Goal: Task Accomplishment & Management: Use online tool/utility

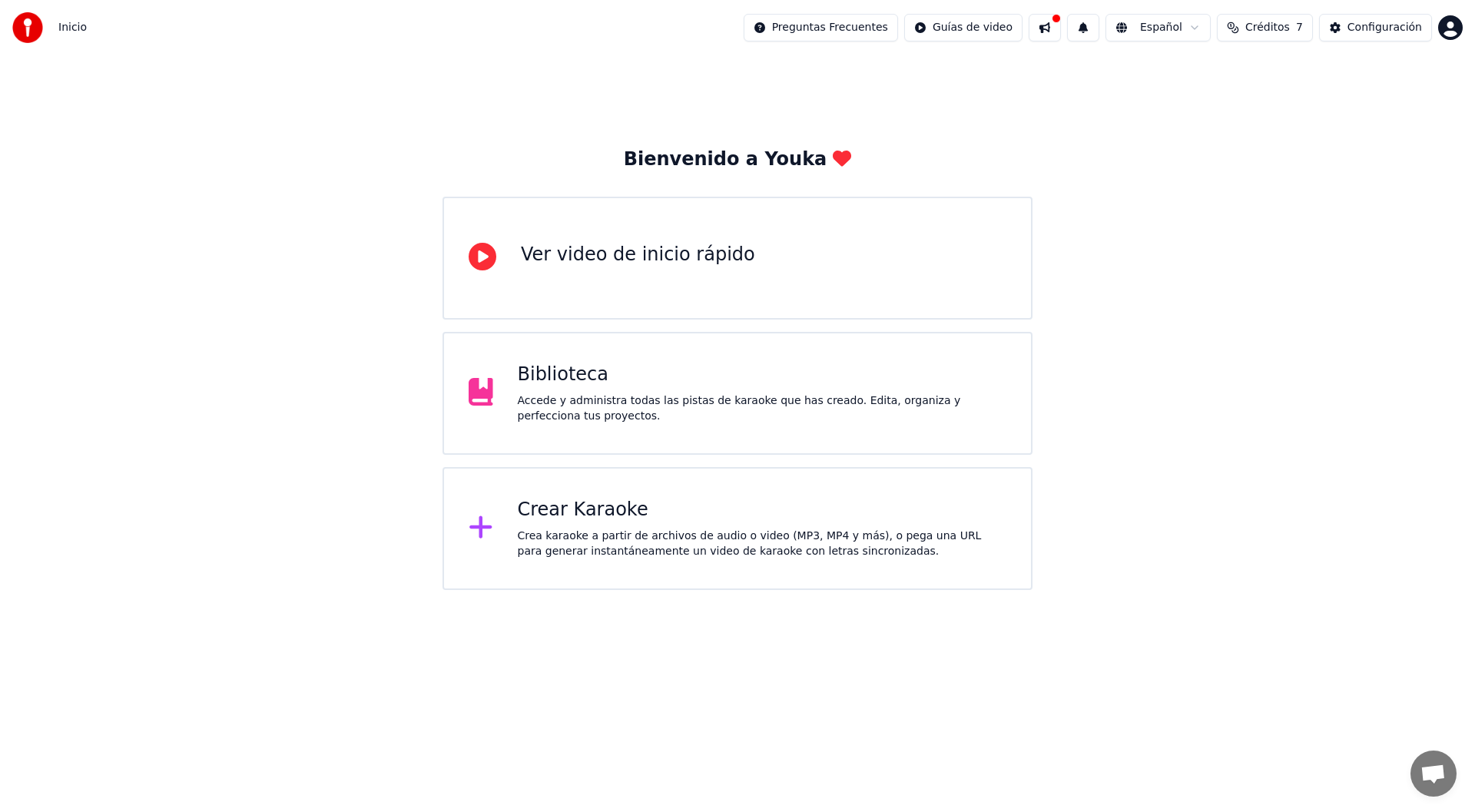
click at [548, 532] on div "Crea karaoke a partir de archivos de audio o video (MP3, MP4 y más), o pega una…" at bounding box center [762, 543] width 489 height 31
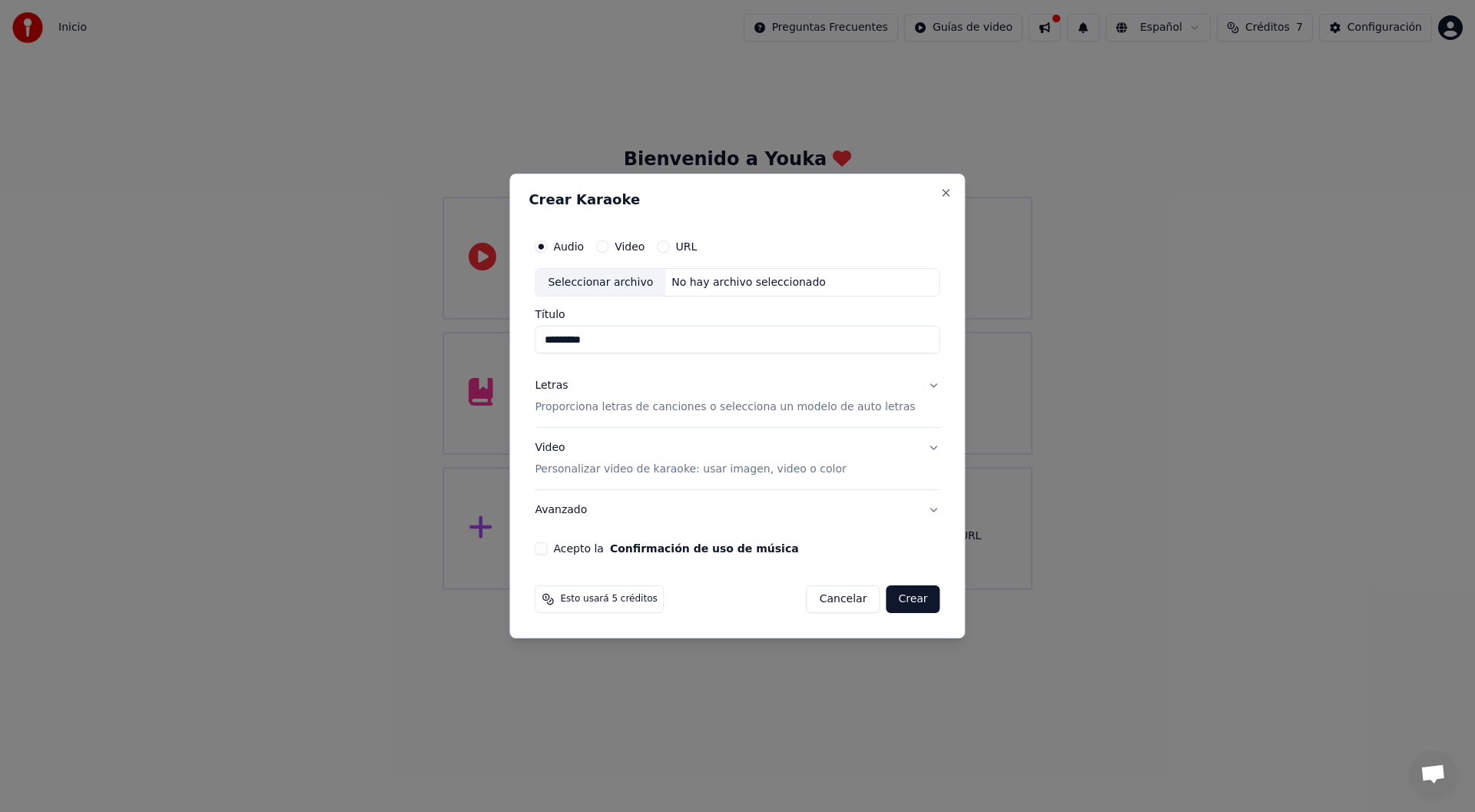
type input "*********"
click at [645, 249] on label "Video" at bounding box center [630, 247] width 30 height 11
click at [608, 249] on button "Video" at bounding box center [603, 247] width 13 height 13
click at [584, 247] on label "Audio" at bounding box center [568, 247] width 31 height 11
click at [547, 247] on button "Audio" at bounding box center [541, 247] width 13 height 13
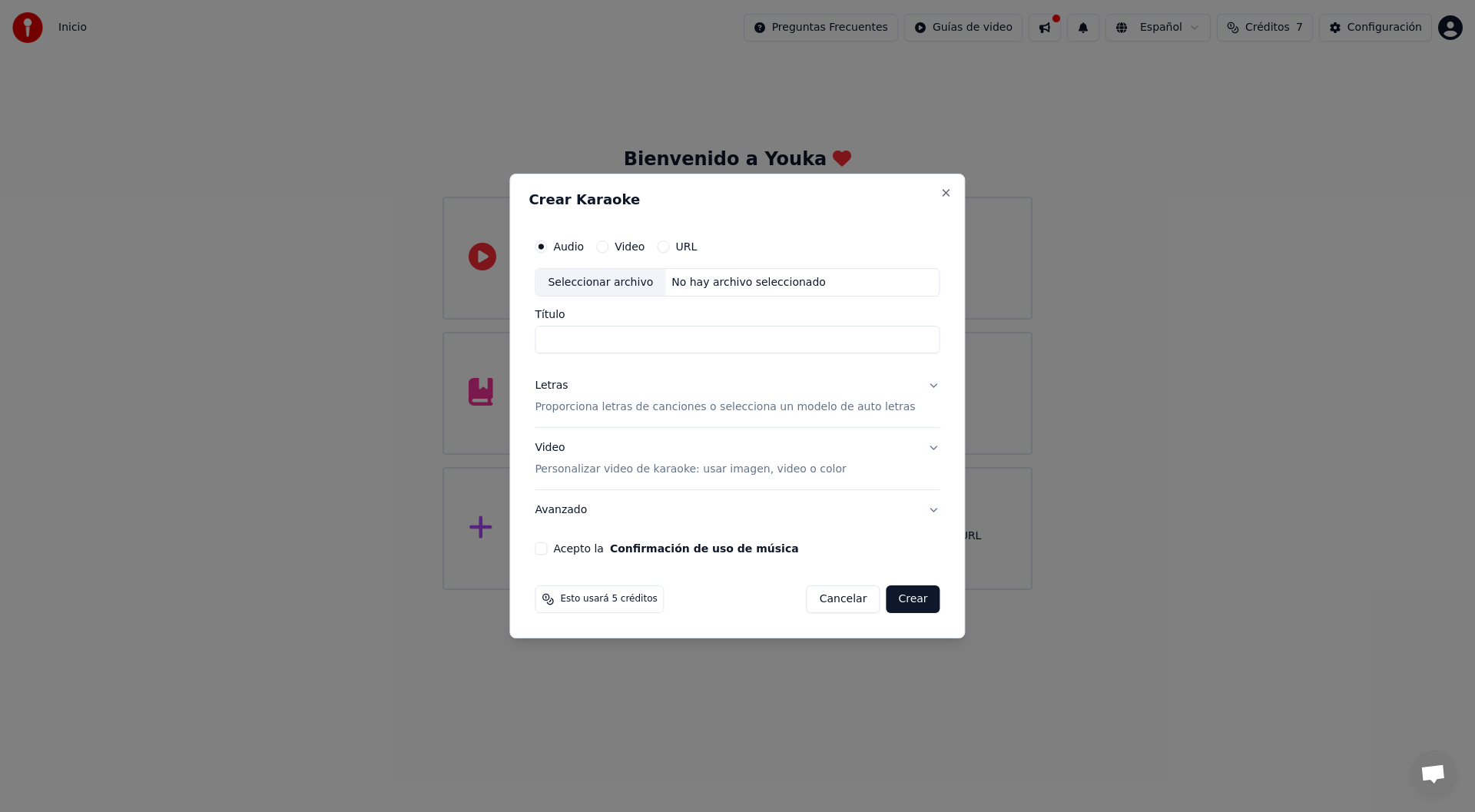
click at [683, 346] on input "Título" at bounding box center [738, 339] width 405 height 28
click at [608, 284] on div "Seleccionar archivo" at bounding box center [600, 282] width 130 height 28
click at [604, 250] on div "Audio Video URL" at bounding box center [616, 247] width 162 height 13
click at [593, 263] on div "Audio Video URL Seleccionar archivo No hay archivo seleccionado" at bounding box center [738, 264] width 405 height 66
click at [597, 278] on div "Seleccionar archivo" at bounding box center [600, 282] width 130 height 28
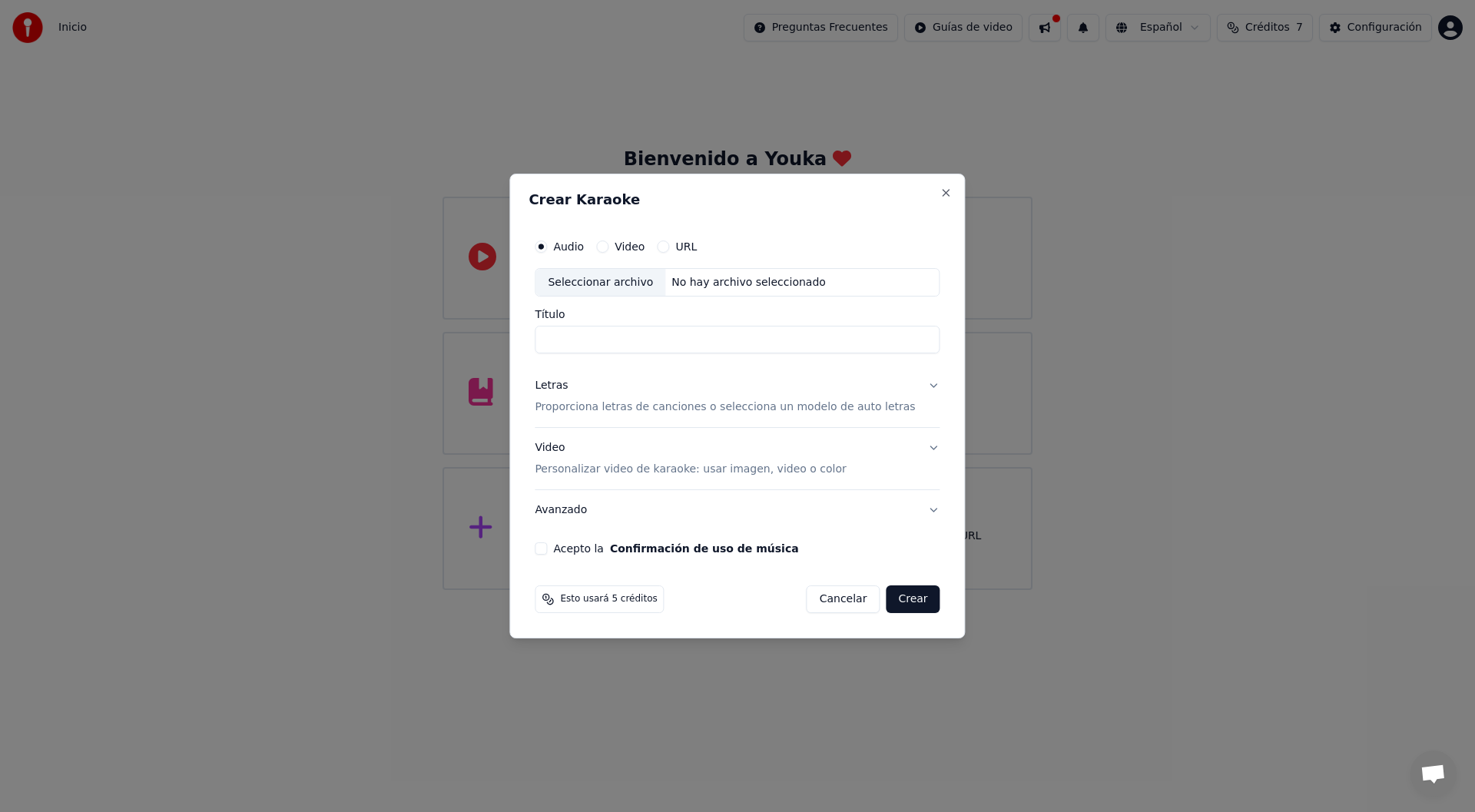
type input "**********"
click at [595, 276] on div "Seleccionar archivo" at bounding box center [600, 282] width 130 height 28
click at [630, 243] on label "Video" at bounding box center [630, 247] width 30 height 11
click at [608, 243] on button "Video" at bounding box center [603, 247] width 13 height 13
click at [605, 280] on div "Seleccionar archivo" at bounding box center [600, 282] width 130 height 28
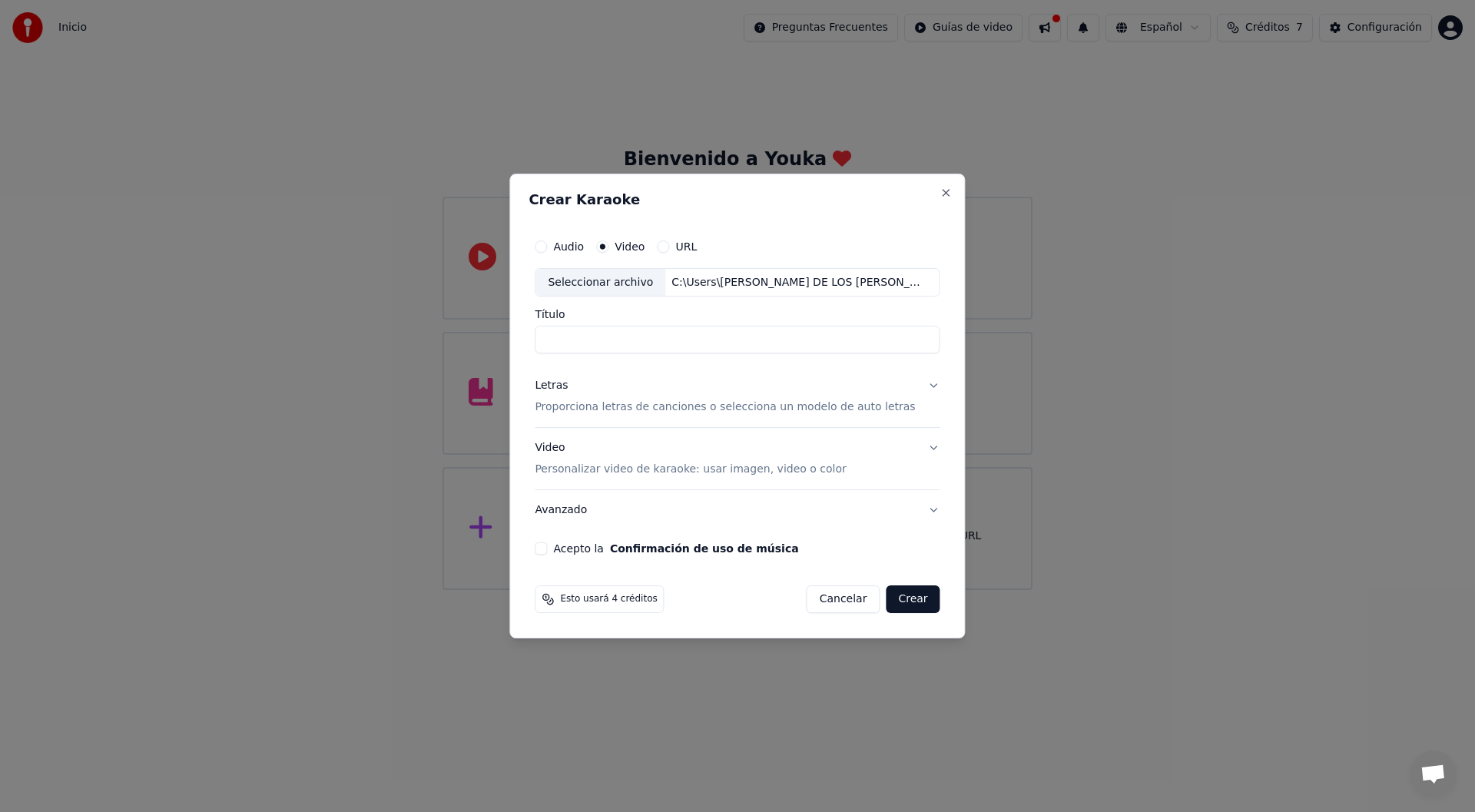
type input "**********"
click at [905, 593] on button "Crear" at bounding box center [912, 599] width 54 height 28
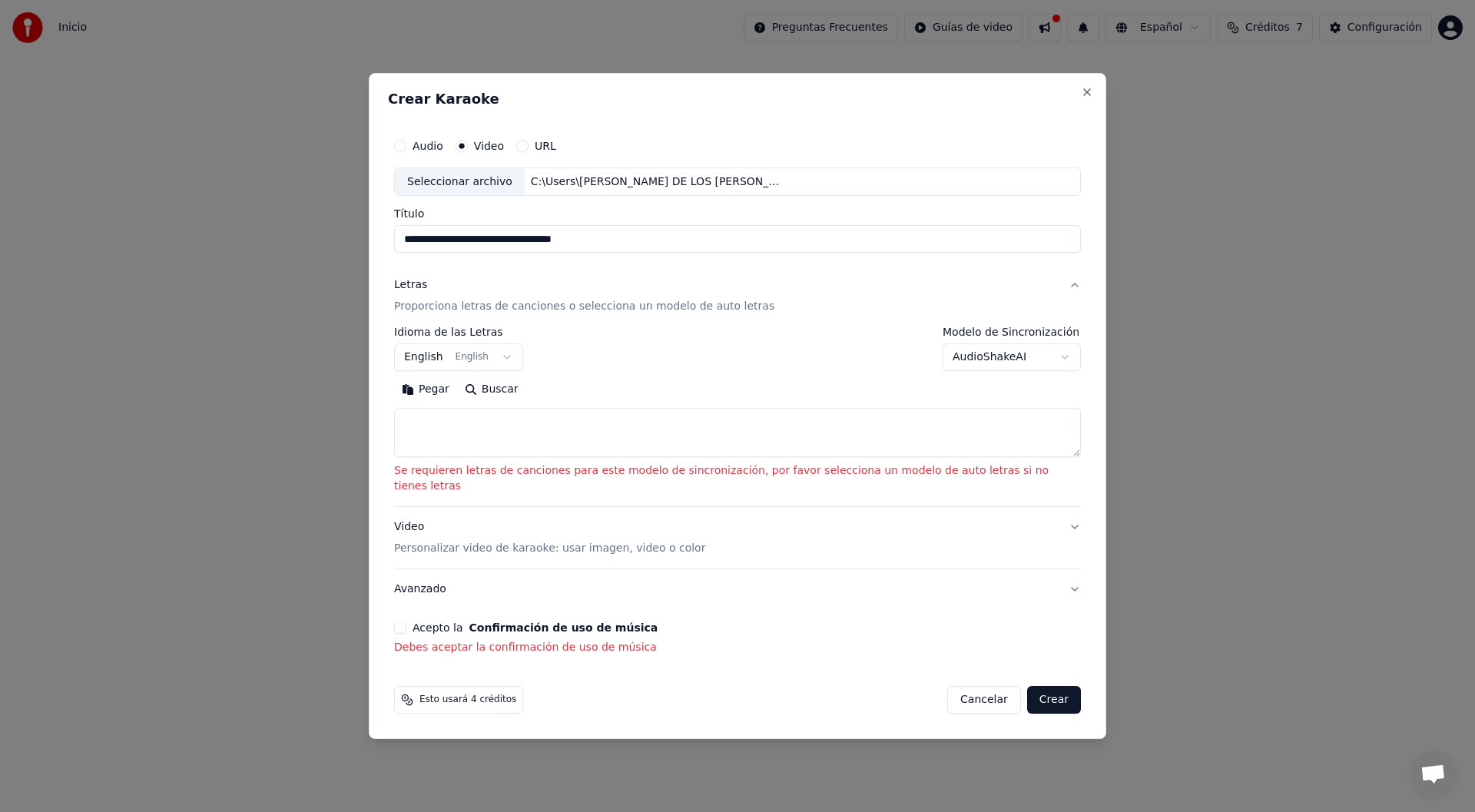
click at [489, 431] on textarea at bounding box center [738, 433] width 687 height 49
click at [815, 129] on div "**********" at bounding box center [738, 406] width 738 height 666
click at [570, 432] on textarea at bounding box center [738, 433] width 687 height 49
type textarea "*"
paste textarea "**********"
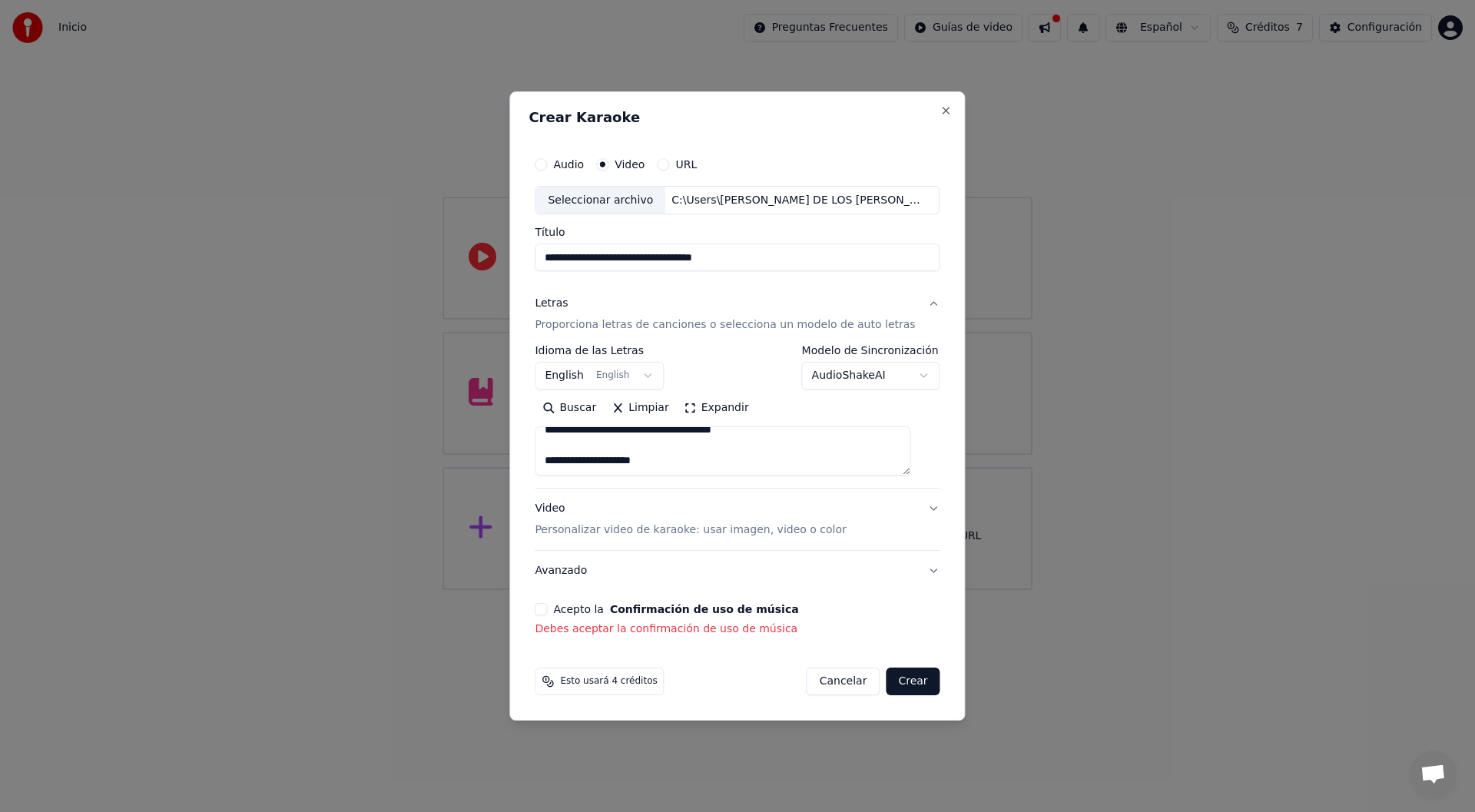
scroll to position [272, 0]
type textarea "**********"
click at [676, 532] on p "Personalizar video de karaoke: usar imagen, video o color" at bounding box center [690, 529] width 311 height 15
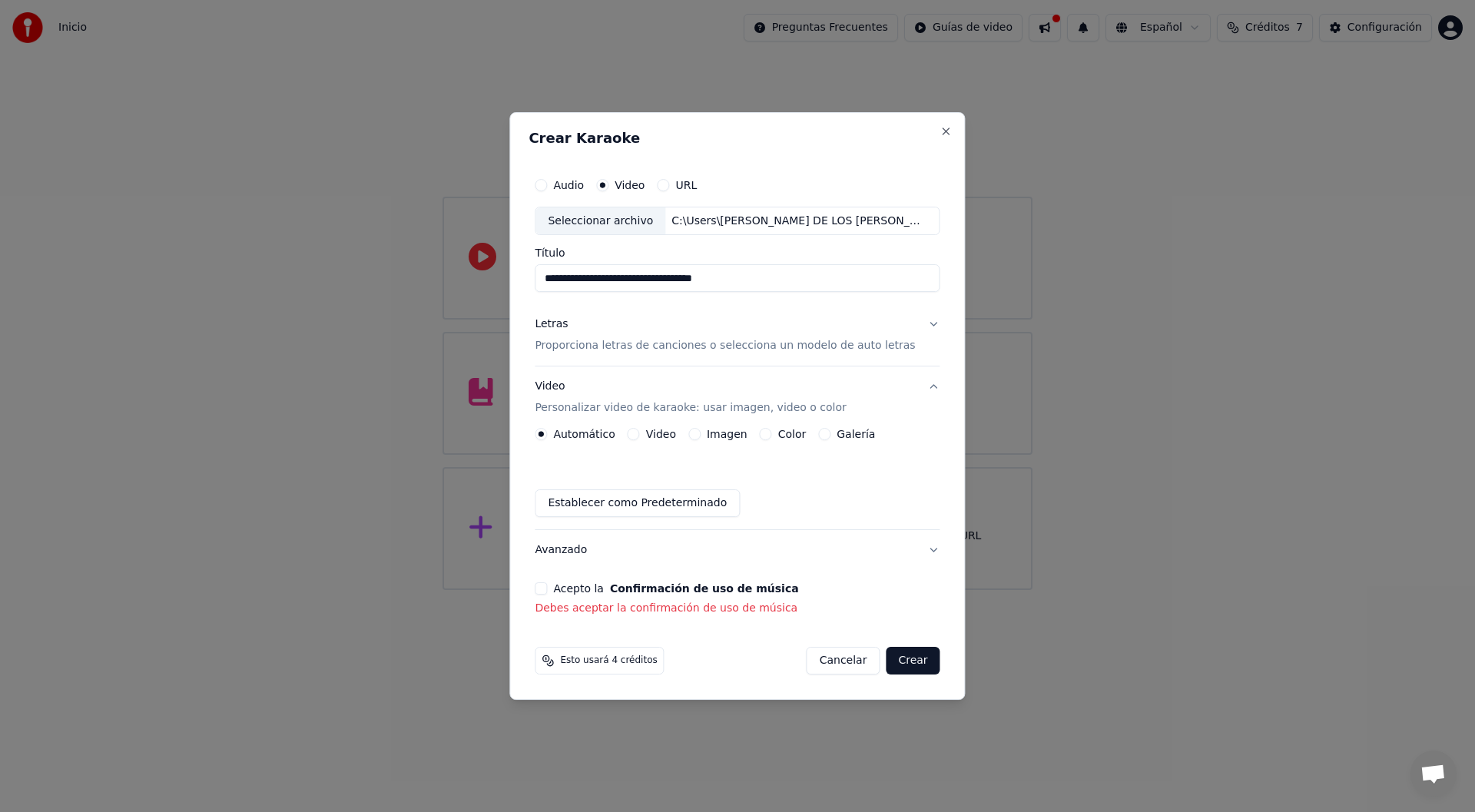
click at [663, 428] on label "Video" at bounding box center [661, 434] width 30 height 11
click at [640, 428] on button "Video" at bounding box center [634, 434] width 13 height 13
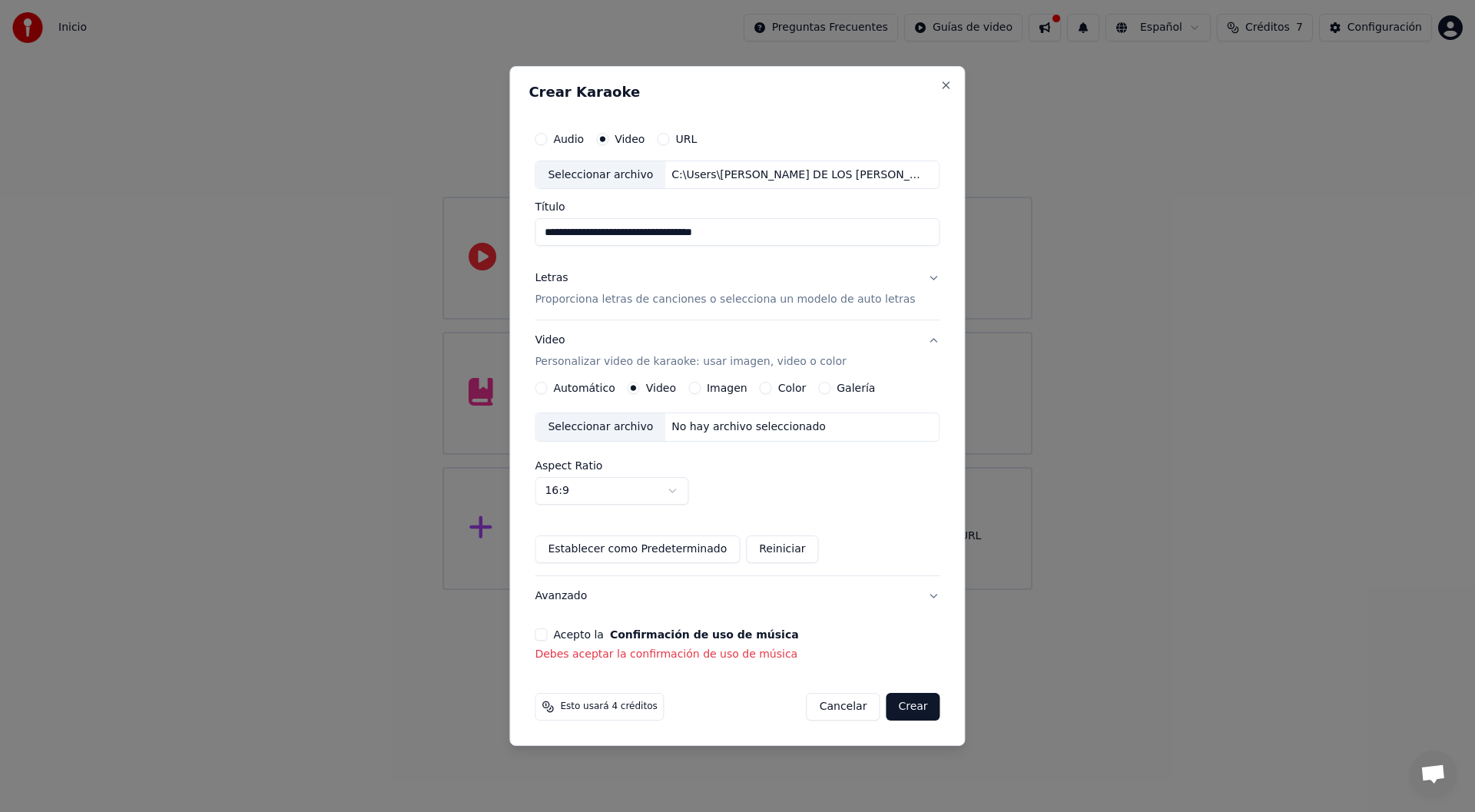
click at [729, 395] on div "Automático Video Imagen Color Galería Seleccionar archivo No hay archivo selecc…" at bounding box center [738, 473] width 405 height 181
click at [708, 397] on div "Automático Video Imagen Color Galería Seleccionar archivo No hay archivo selecc…" at bounding box center [738, 473] width 405 height 181
click at [720, 384] on label "Imagen" at bounding box center [727, 388] width 41 height 11
click at [700, 384] on button "Imagen" at bounding box center [695, 388] width 13 height 13
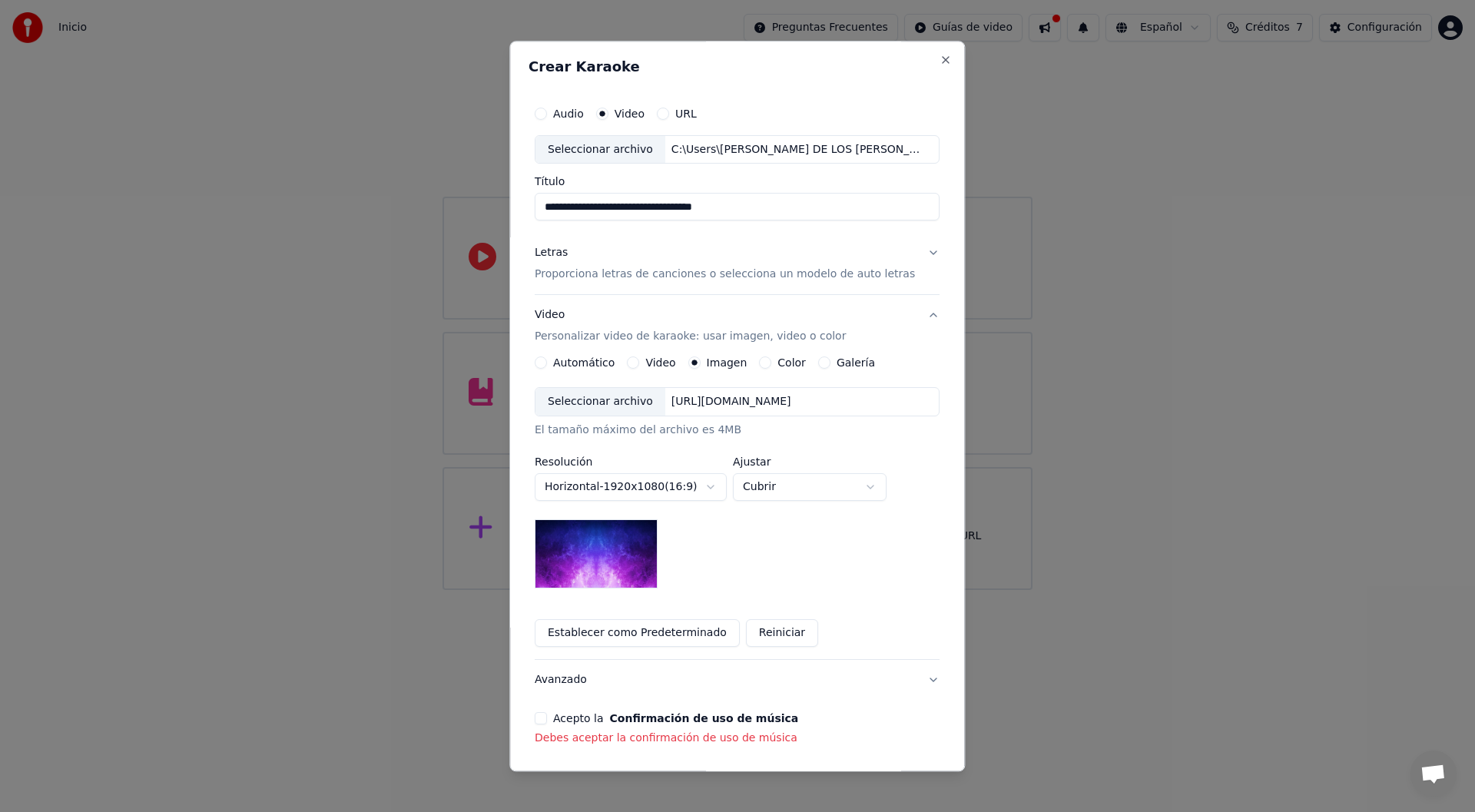
click at [618, 398] on div "Seleccionar archivo" at bounding box center [600, 402] width 130 height 28
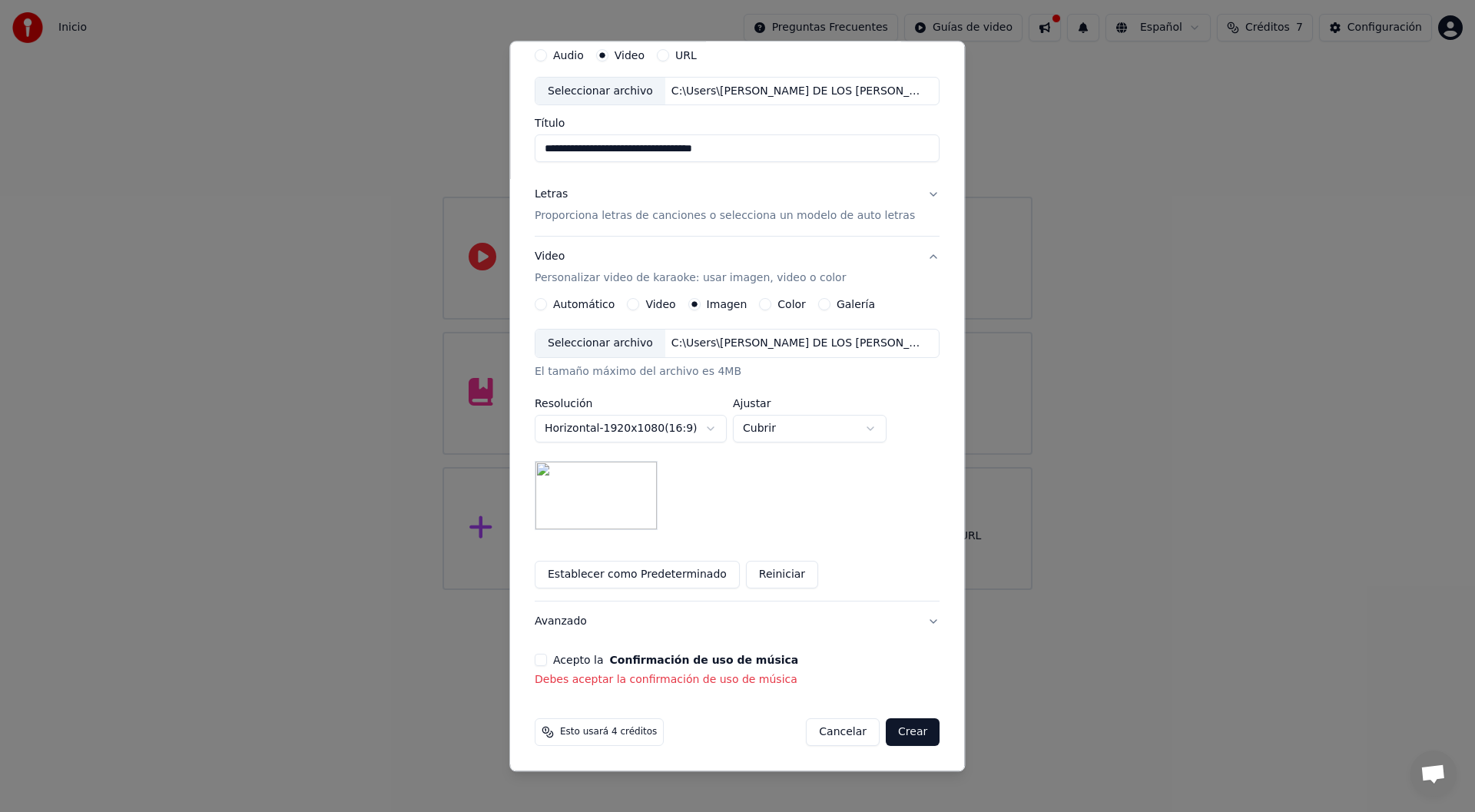
click at [547, 659] on button "Acepto la Confirmación de uso de música" at bounding box center [541, 661] width 13 height 13
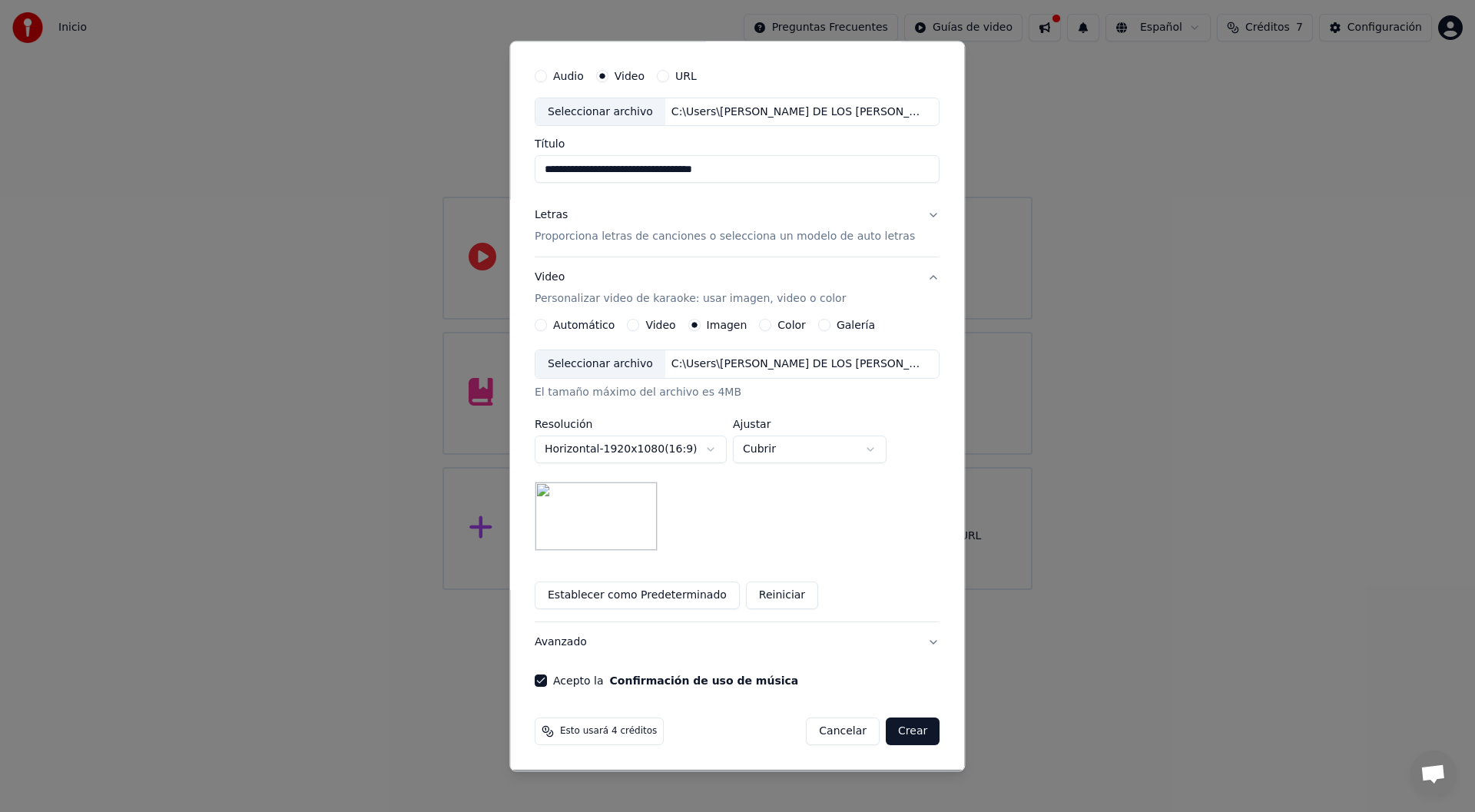
scroll to position [38, 0]
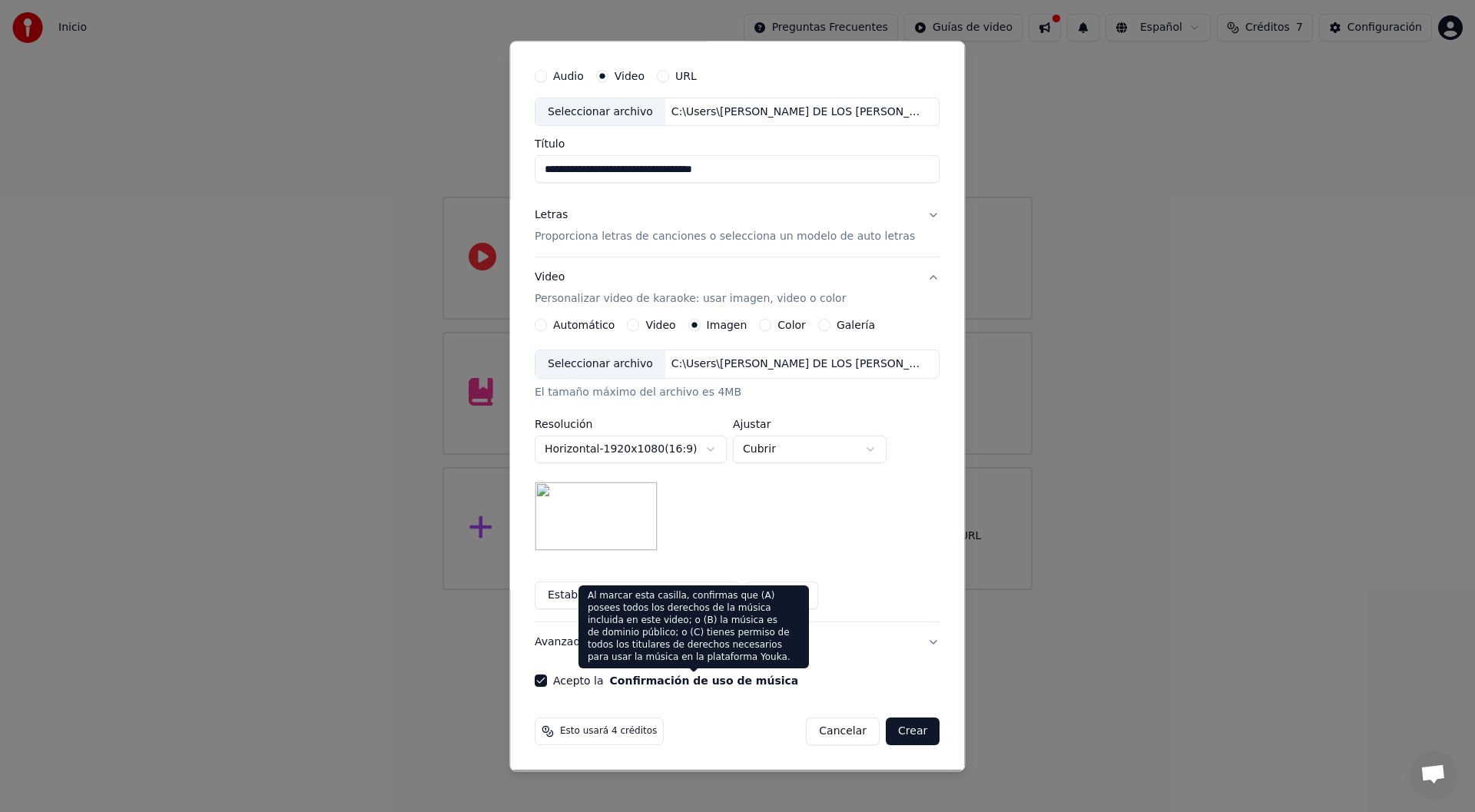
click at [700, 680] on button "Confirmación de uso de música" at bounding box center [704, 681] width 189 height 11
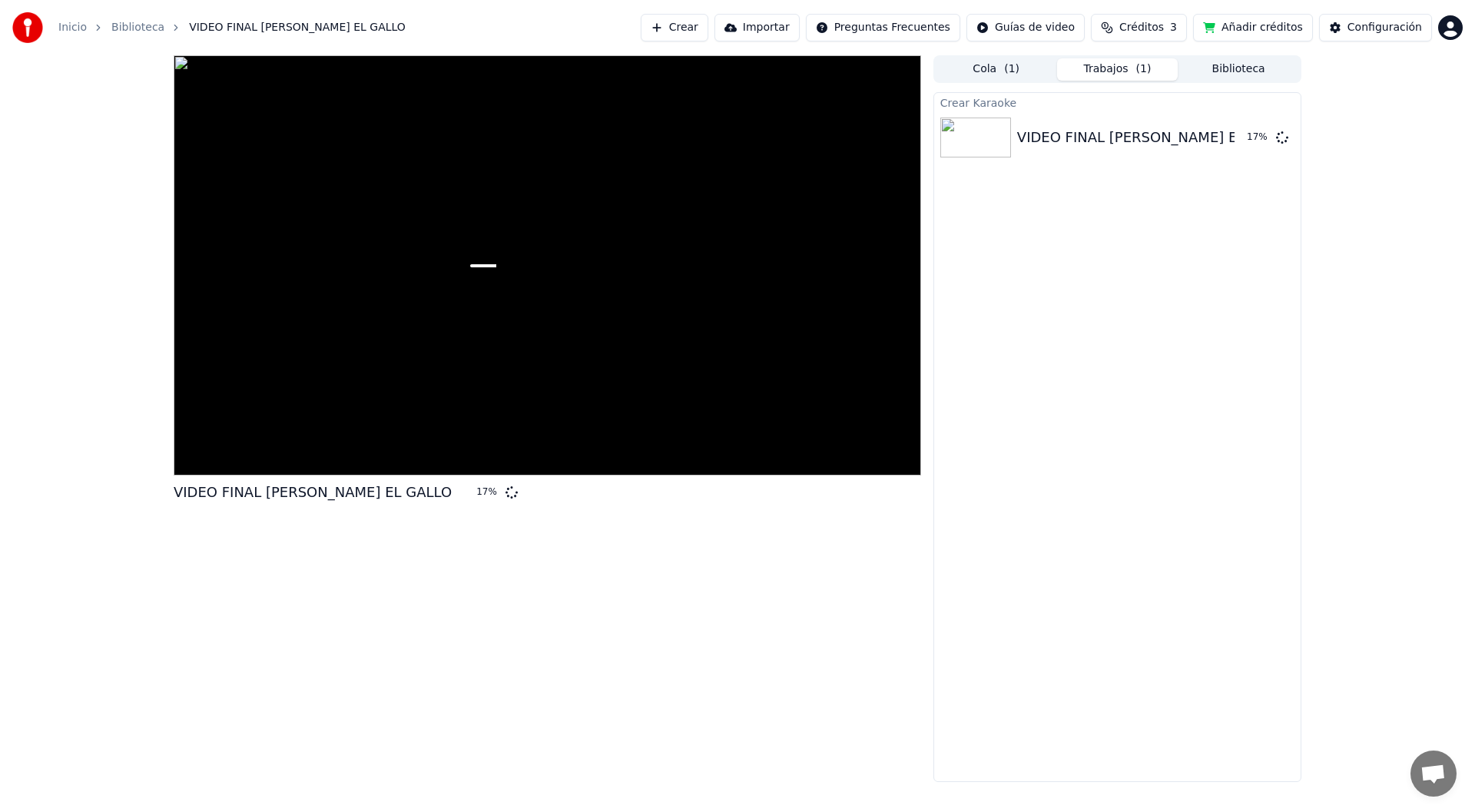
click at [621, 513] on div "VIDEO FINAL [PERSON_NAME] EL GALLO 17 %" at bounding box center [547, 418] width 748 height 726
drag, startPoint x: 614, startPoint y: 799, endPoint x: 620, endPoint y: 811, distance: 13.4
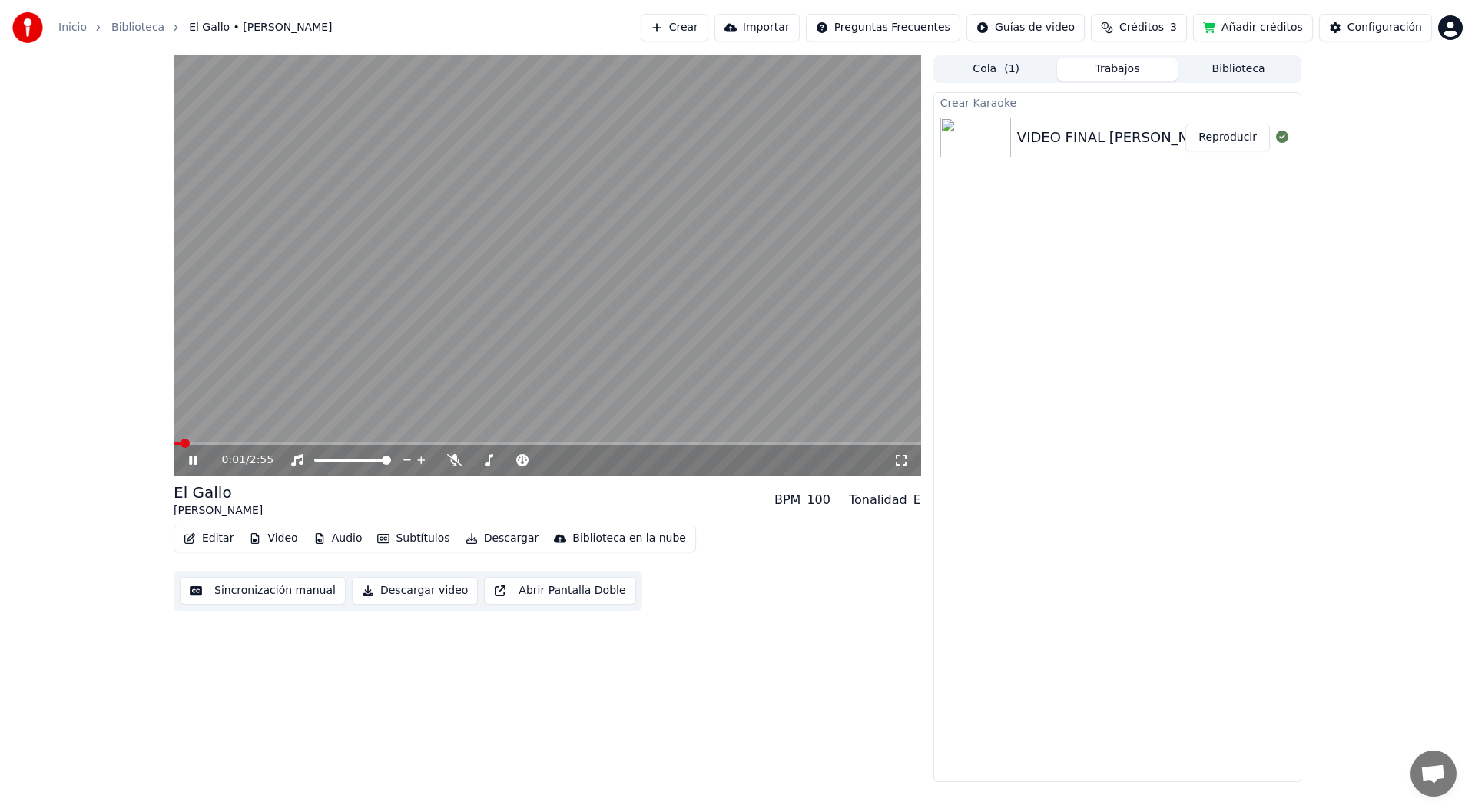
click at [318, 274] on video at bounding box center [547, 265] width 748 height 420
click at [571, 713] on div "0:01 / 2:55 El Gallo [PERSON_NAME] BPM 100 Tonalidad E Editar Video Audio Subtí…" at bounding box center [547, 418] width 748 height 726
click at [523, 297] on video at bounding box center [547, 265] width 748 height 420
click at [751, 296] on video at bounding box center [547, 265] width 748 height 420
click at [495, 542] on button "Descargar" at bounding box center [502, 538] width 86 height 21
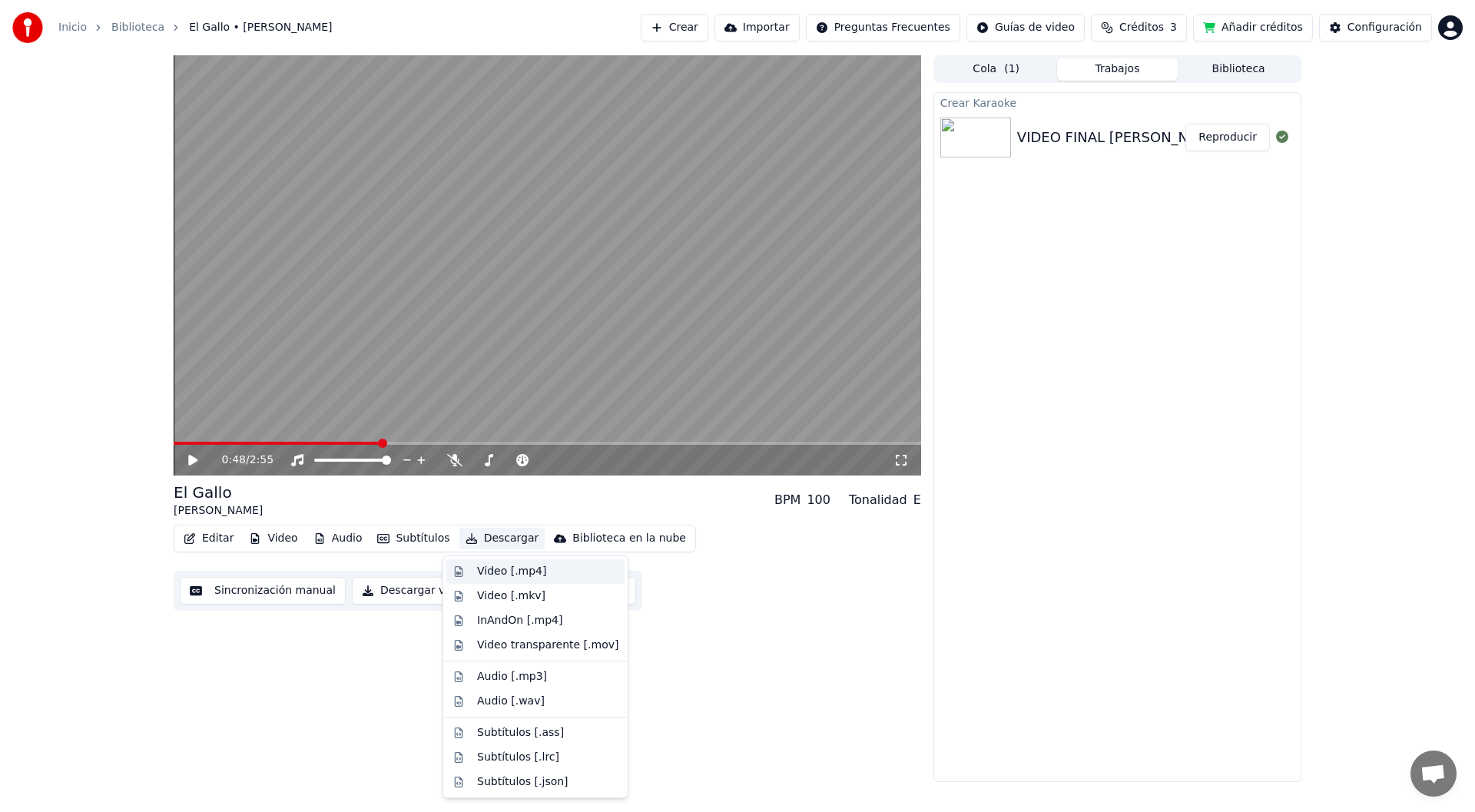
click at [519, 574] on div "Video [.mp4]" at bounding box center [511, 571] width 69 height 15
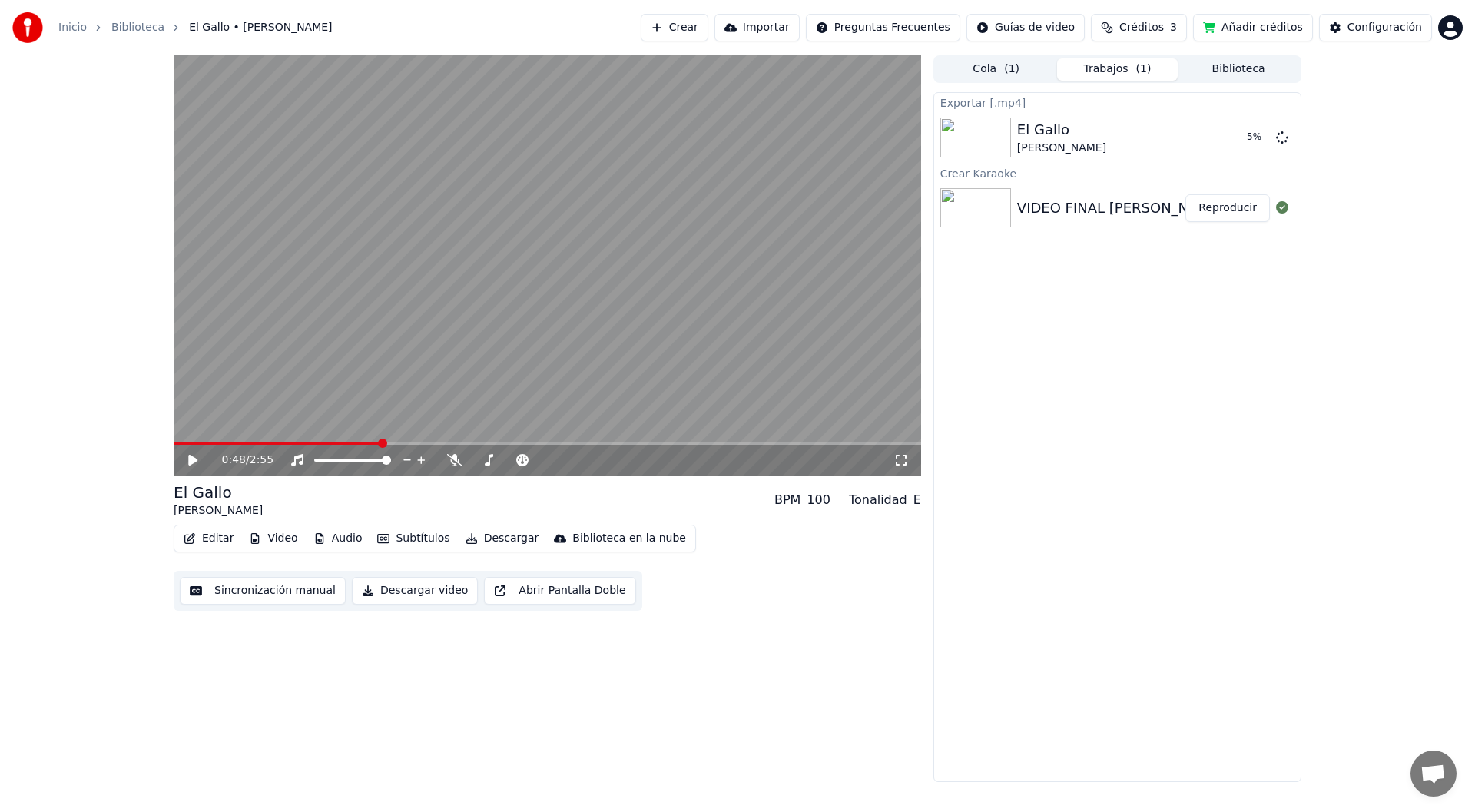
click at [467, 557] on div "Editar Video Audio Subtítulos Descargar Biblioteca en la nube Sincronización ma…" at bounding box center [547, 567] width 748 height 86
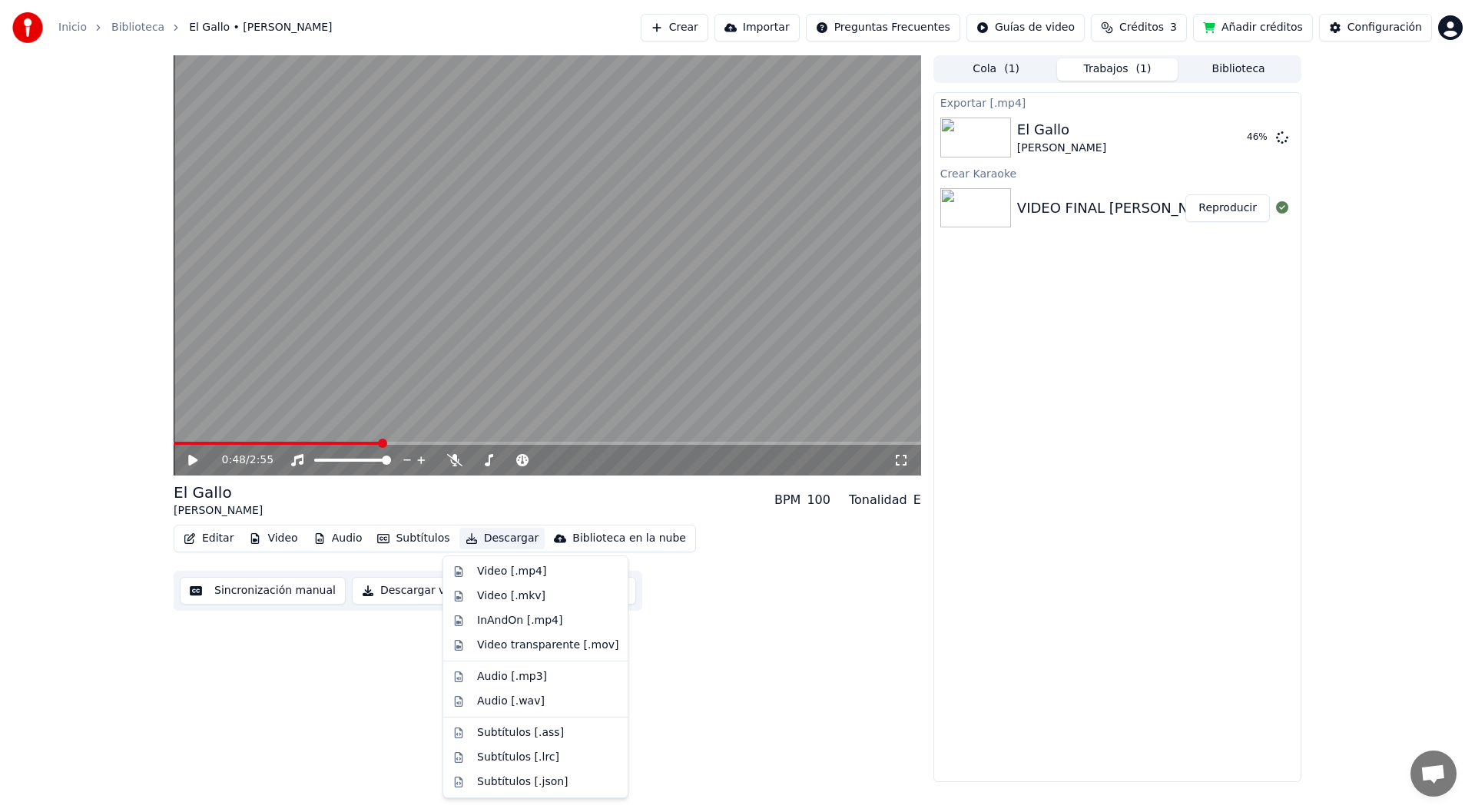
click at [478, 528] on button "Descargar" at bounding box center [502, 538] width 86 height 21
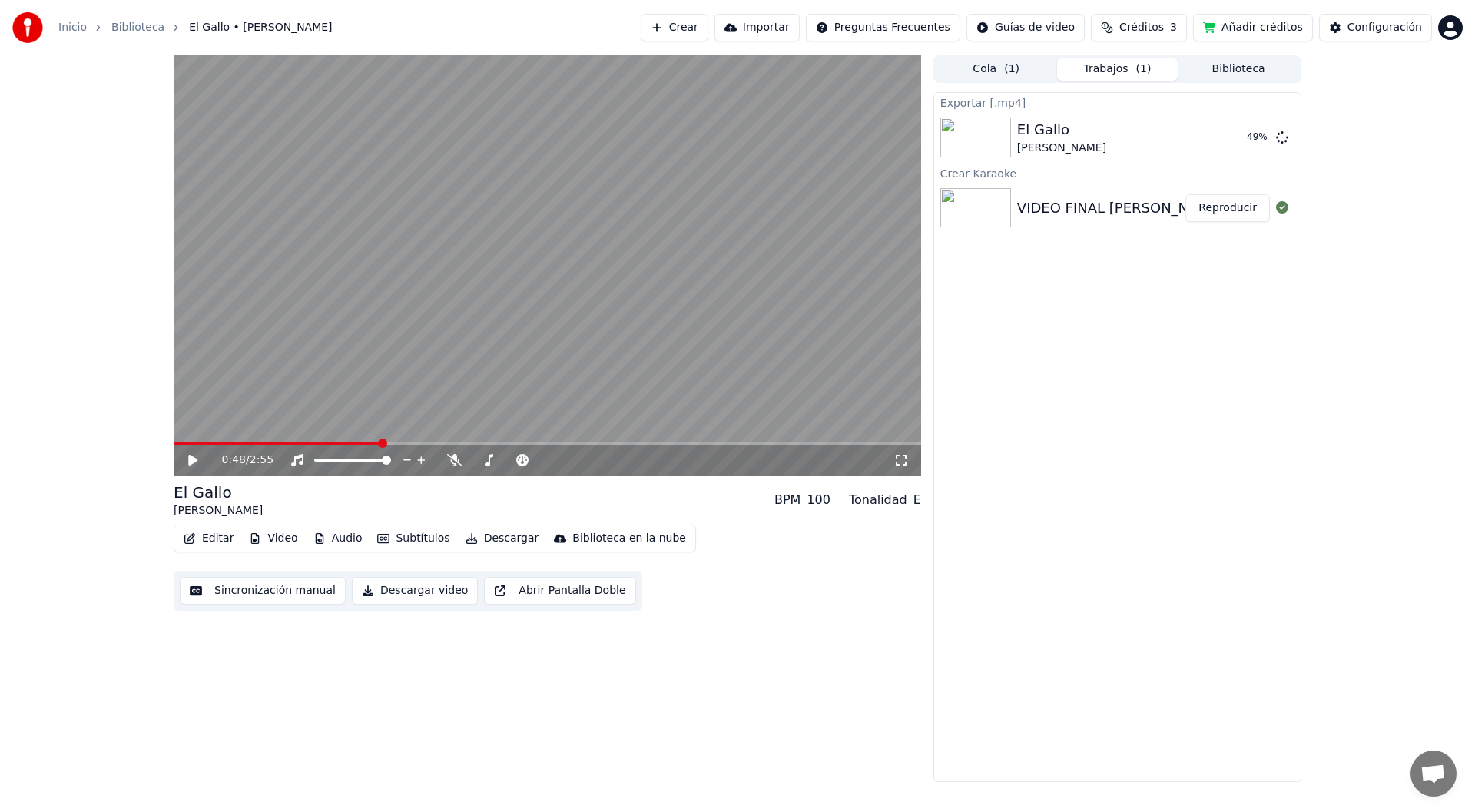
click at [376, 586] on button "Descargar video" at bounding box center [415, 590] width 126 height 28
click at [1212, 223] on div "El Gallo [PERSON_NAME]" at bounding box center [1117, 208] width 366 height 52
click at [1224, 215] on button "Mostrar" at bounding box center [1236, 208] width 68 height 28
click at [205, 536] on button "Editar" at bounding box center [208, 538] width 62 height 21
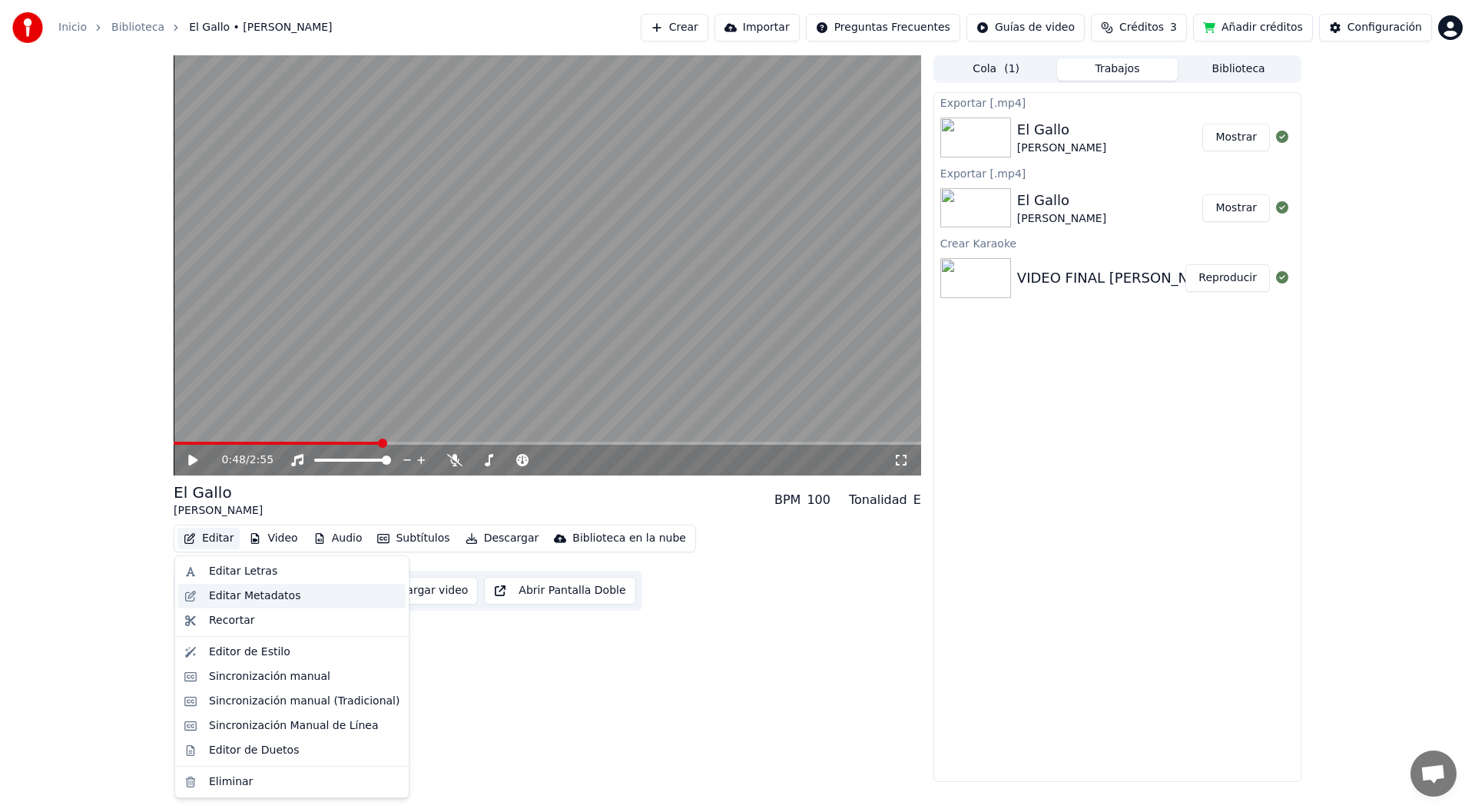
click at [230, 606] on div "Editar Metadatos" at bounding box center [292, 595] width 228 height 24
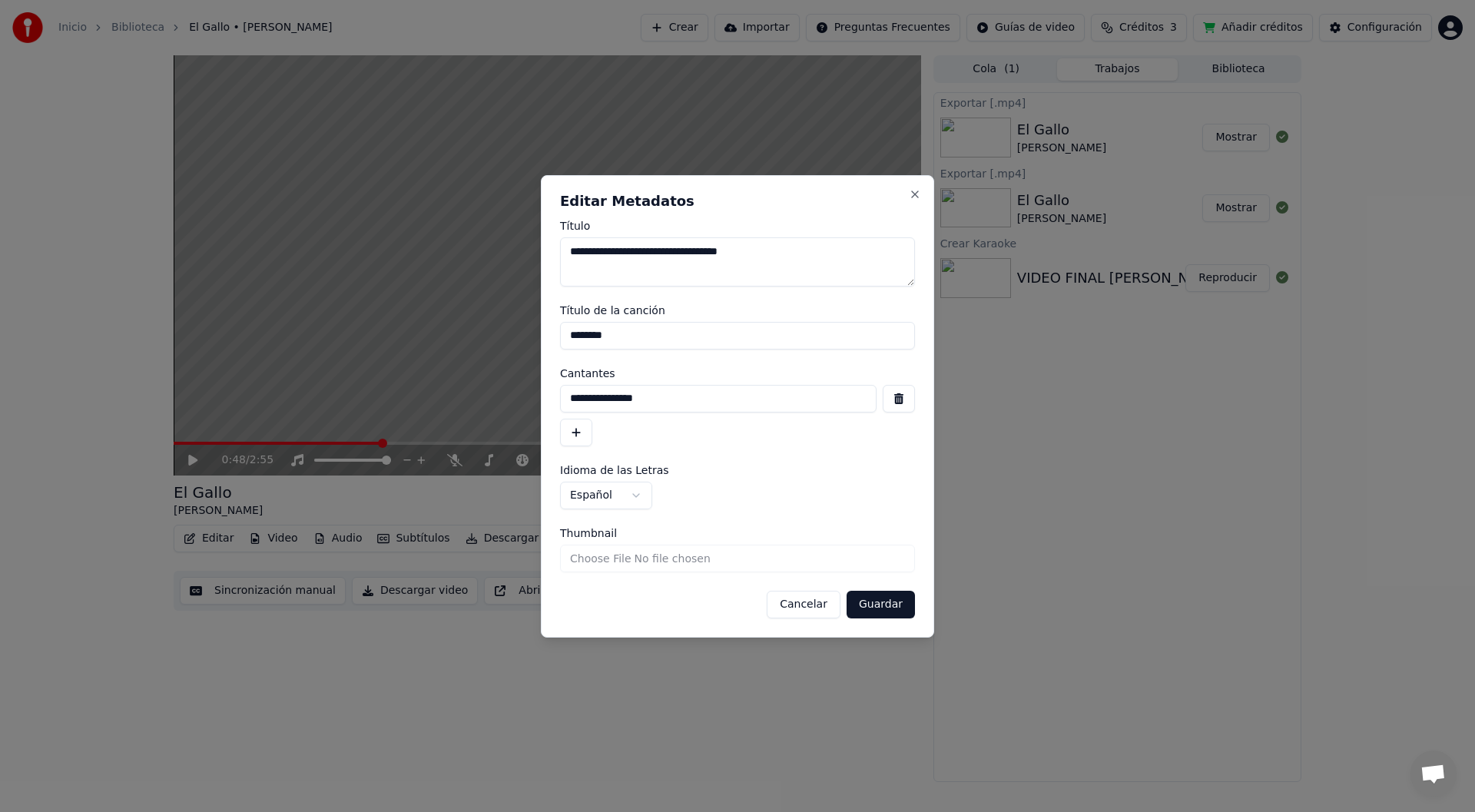
drag, startPoint x: 700, startPoint y: 332, endPoint x: 539, endPoint y: 333, distance: 161.0
click at [539, 333] on body "**********" at bounding box center [738, 406] width 1475 height 812
drag, startPoint x: 674, startPoint y: 397, endPoint x: 358, endPoint y: 383, distance: 316.3
click at [358, 383] on body "**********" at bounding box center [738, 406] width 1475 height 812
click at [873, 593] on button "Guardar" at bounding box center [880, 604] width 69 height 28
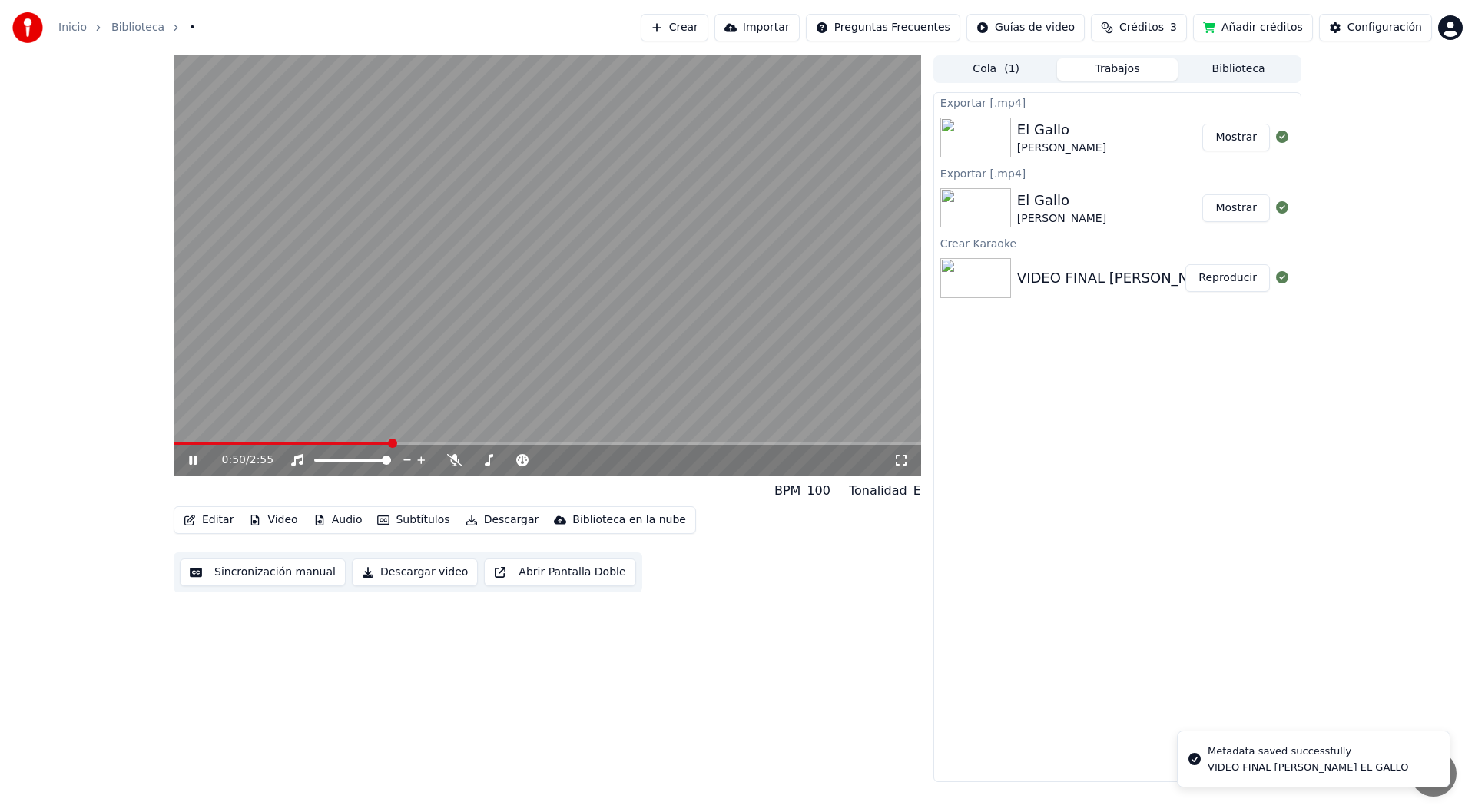
click at [756, 223] on video at bounding box center [547, 265] width 748 height 420
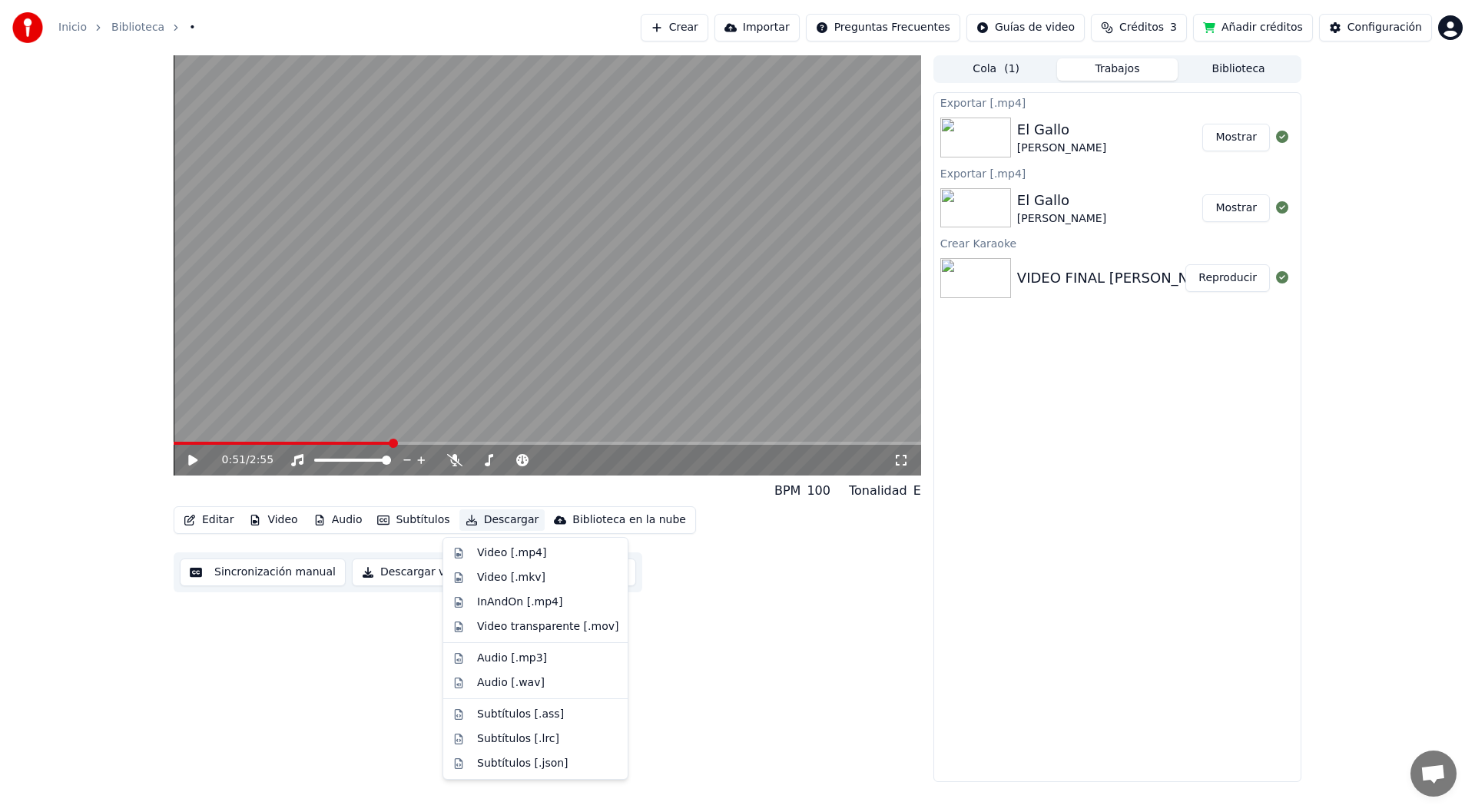
click at [466, 525] on icon "button" at bounding box center [472, 520] width 11 height 11
click at [394, 574] on button "Descargar video" at bounding box center [415, 572] width 126 height 28
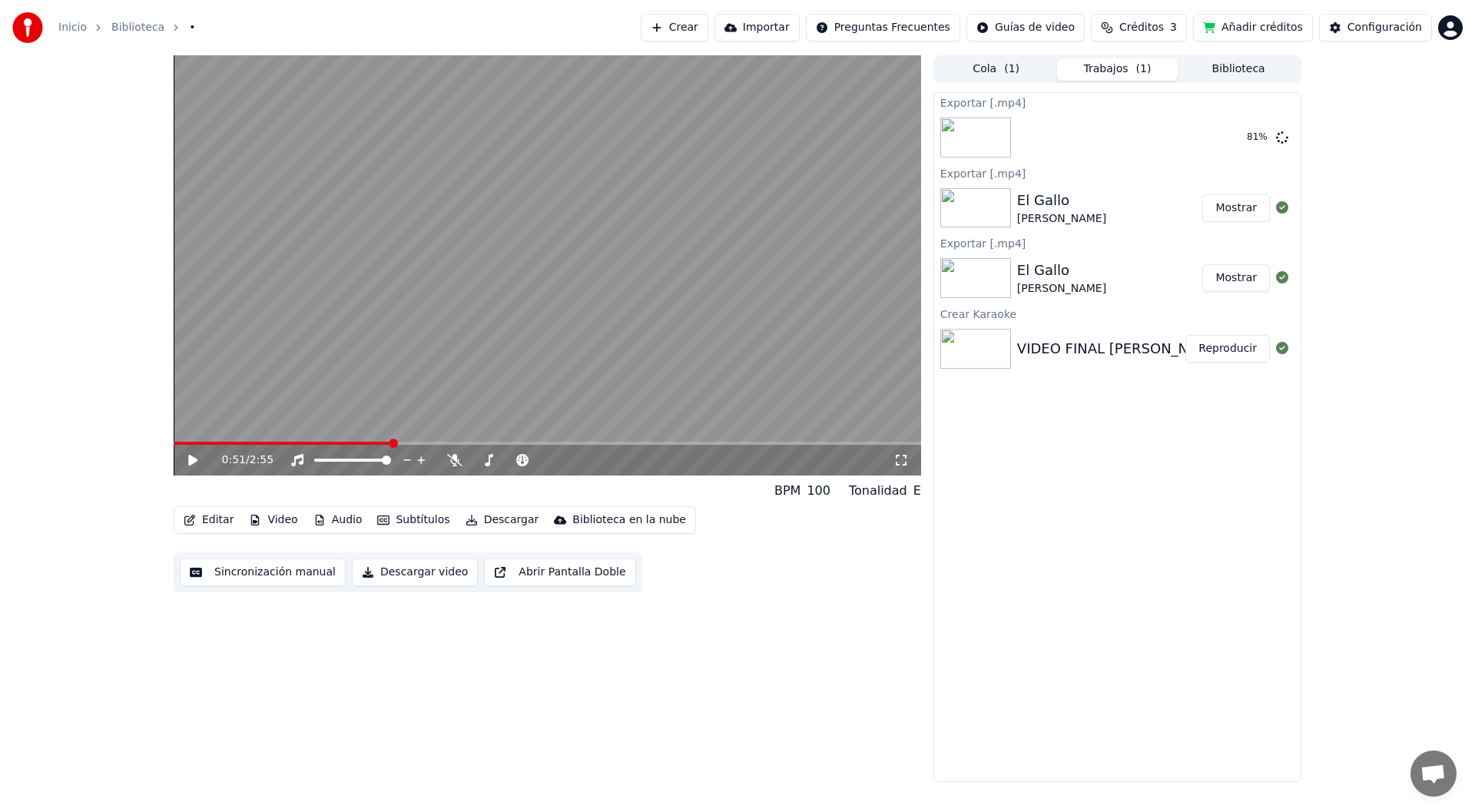
click at [618, 640] on div "0:51 / 2:55 BPM 100 Tonalidad E Editar Video Audio Subtítulos Descargar Bibliot…" at bounding box center [547, 418] width 748 height 726
click at [414, 576] on button "Descargar video" at bounding box center [415, 572] width 126 height 28
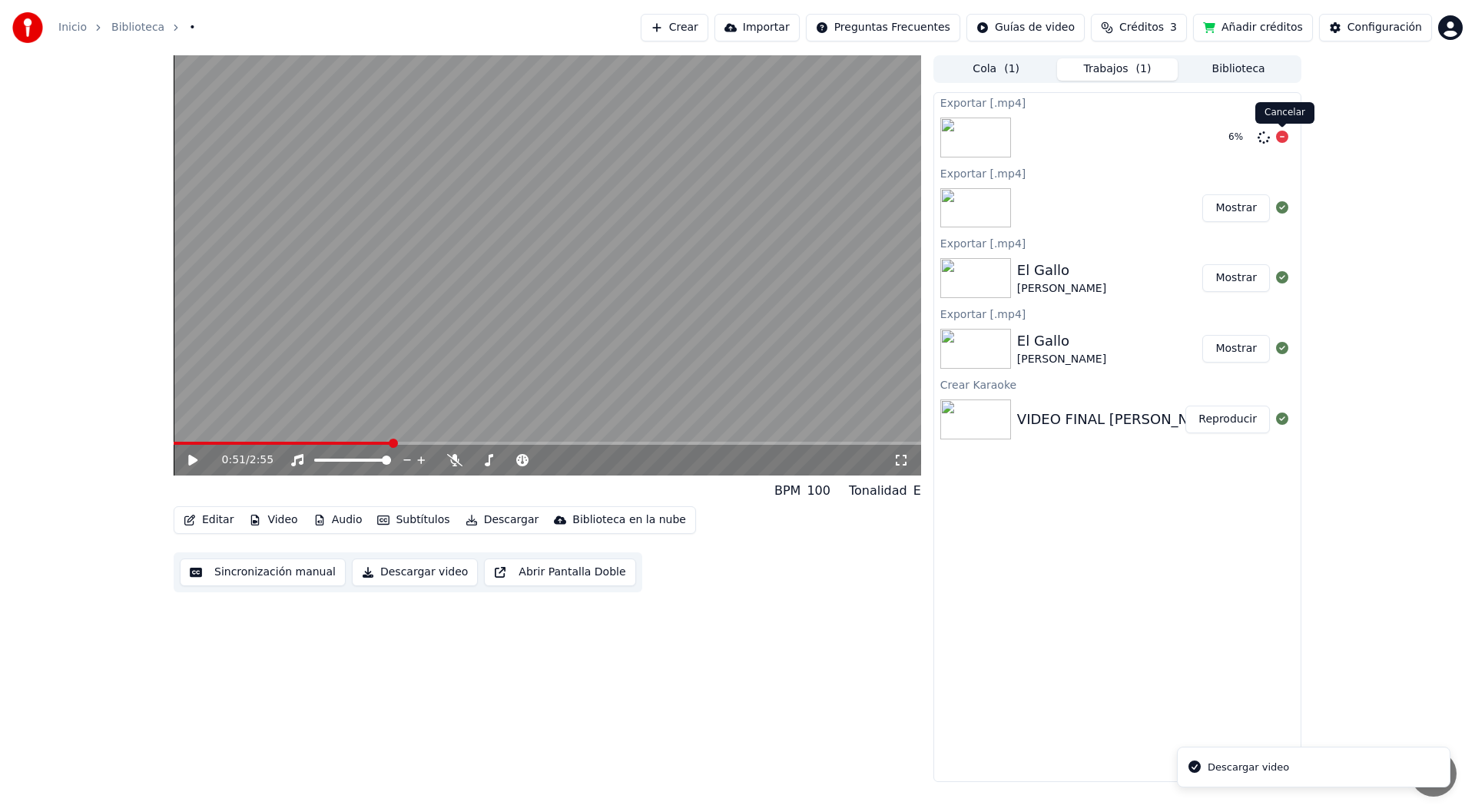
click at [1280, 138] on icon at bounding box center [1282, 137] width 13 height 13
click at [1281, 136] on icon at bounding box center [1282, 137] width 13 height 13
click at [1237, 216] on button "Mostrar" at bounding box center [1236, 208] width 68 height 28
click at [1248, 206] on button "Mostrar" at bounding box center [1236, 208] width 68 height 28
click at [1147, 444] on div "VIDEO FINAL [PERSON_NAME] EL GALLO Reproducir" at bounding box center [1117, 419] width 366 height 52
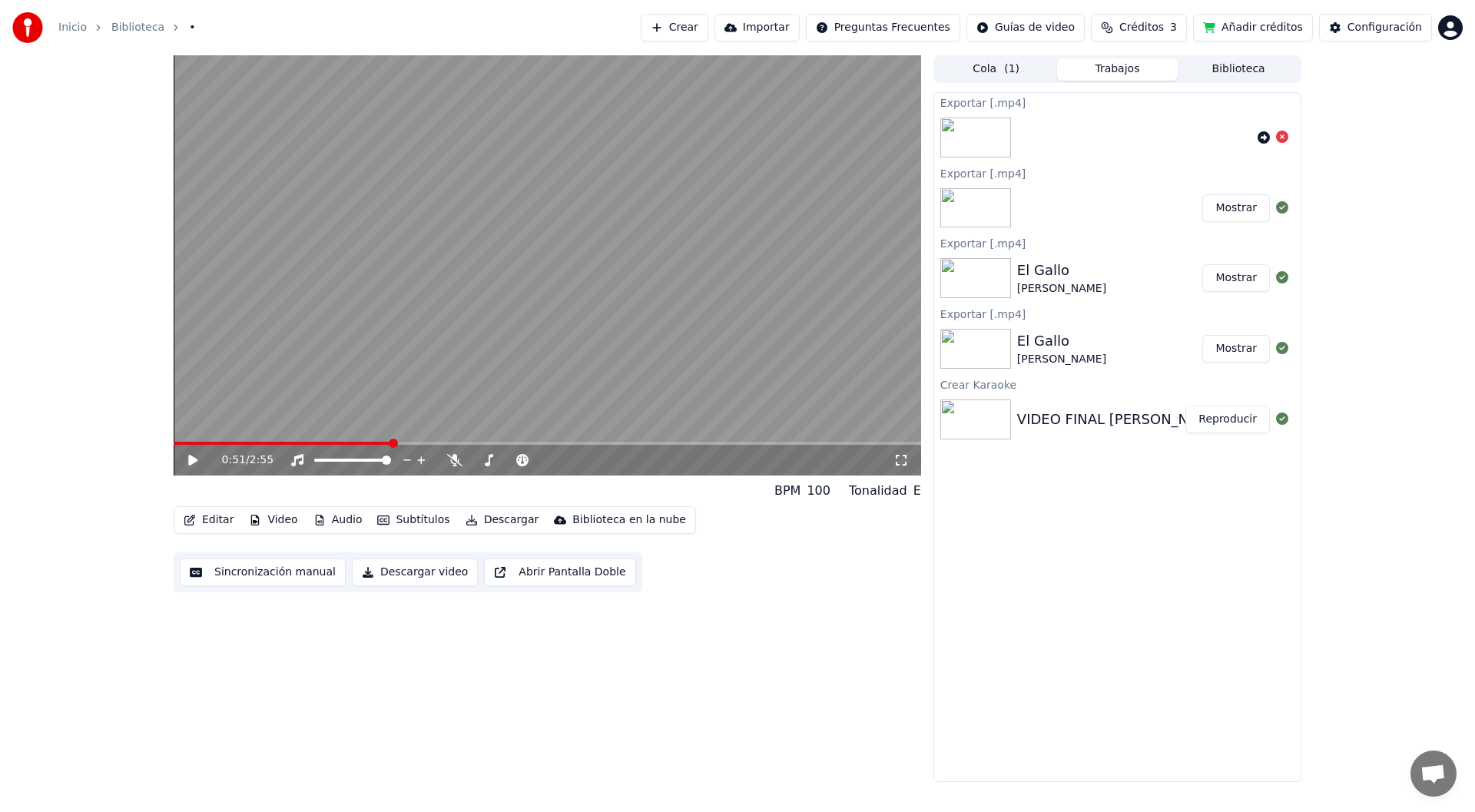
click at [69, 41] on div "Inicio Biblioteca •" at bounding box center [104, 28] width 183 height 31
click at [72, 36] on div "Inicio Biblioteca •" at bounding box center [104, 28] width 183 height 31
click at [66, 32] on link "Inicio" at bounding box center [72, 27] width 28 height 15
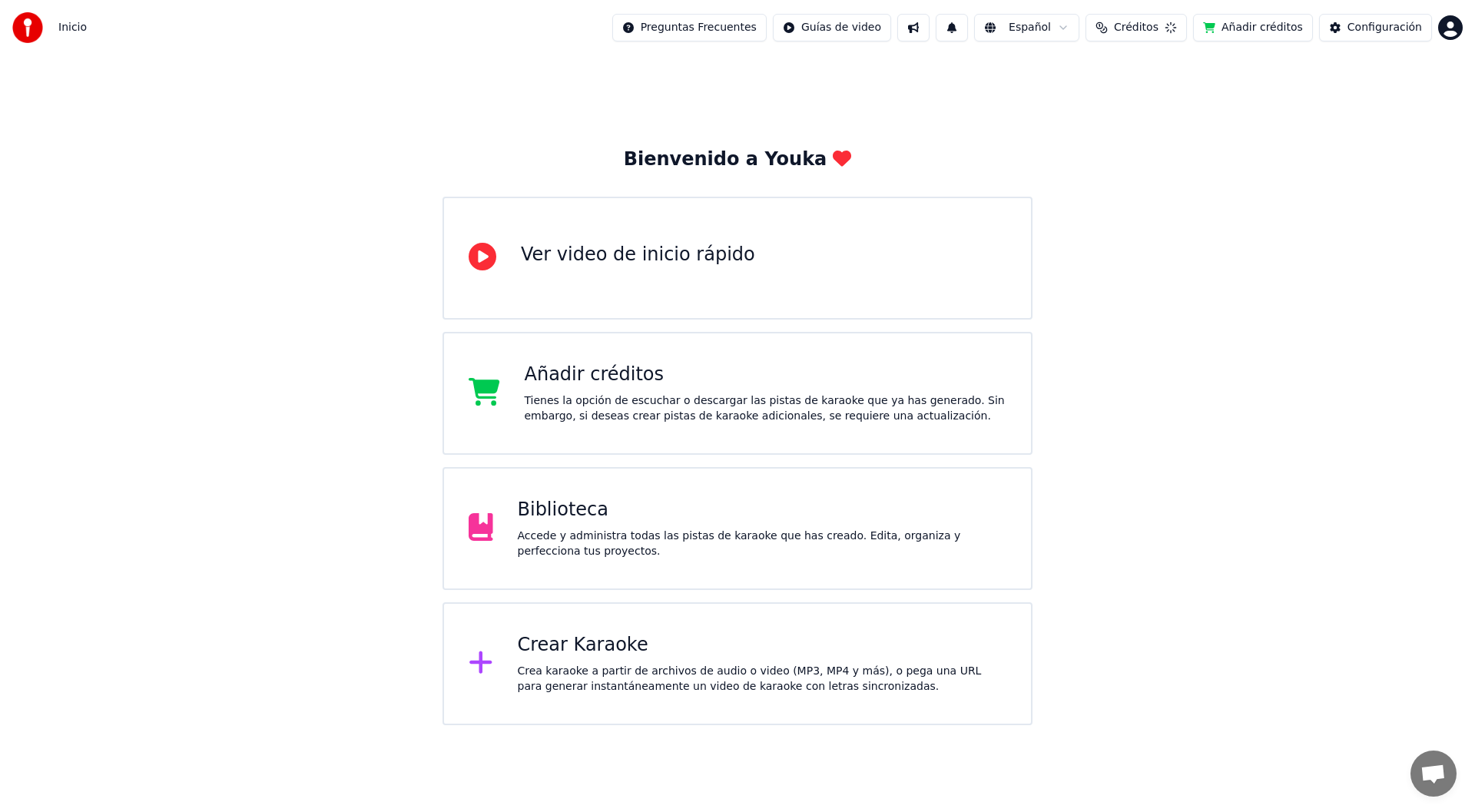
click at [43, 30] on img at bounding box center [28, 28] width 31 height 31
click at [537, 375] on div "Añadir créditos" at bounding box center [766, 374] width 482 height 24
click at [1456, 32] on html "Inicio Preguntas Frecuentes Guías de video Español Créditos 3 Añadir créditos C…" at bounding box center [738, 362] width 1475 height 725
click at [1399, 151] on div "Cerrar Sesión" at bounding box center [1383, 161] width 176 height 24
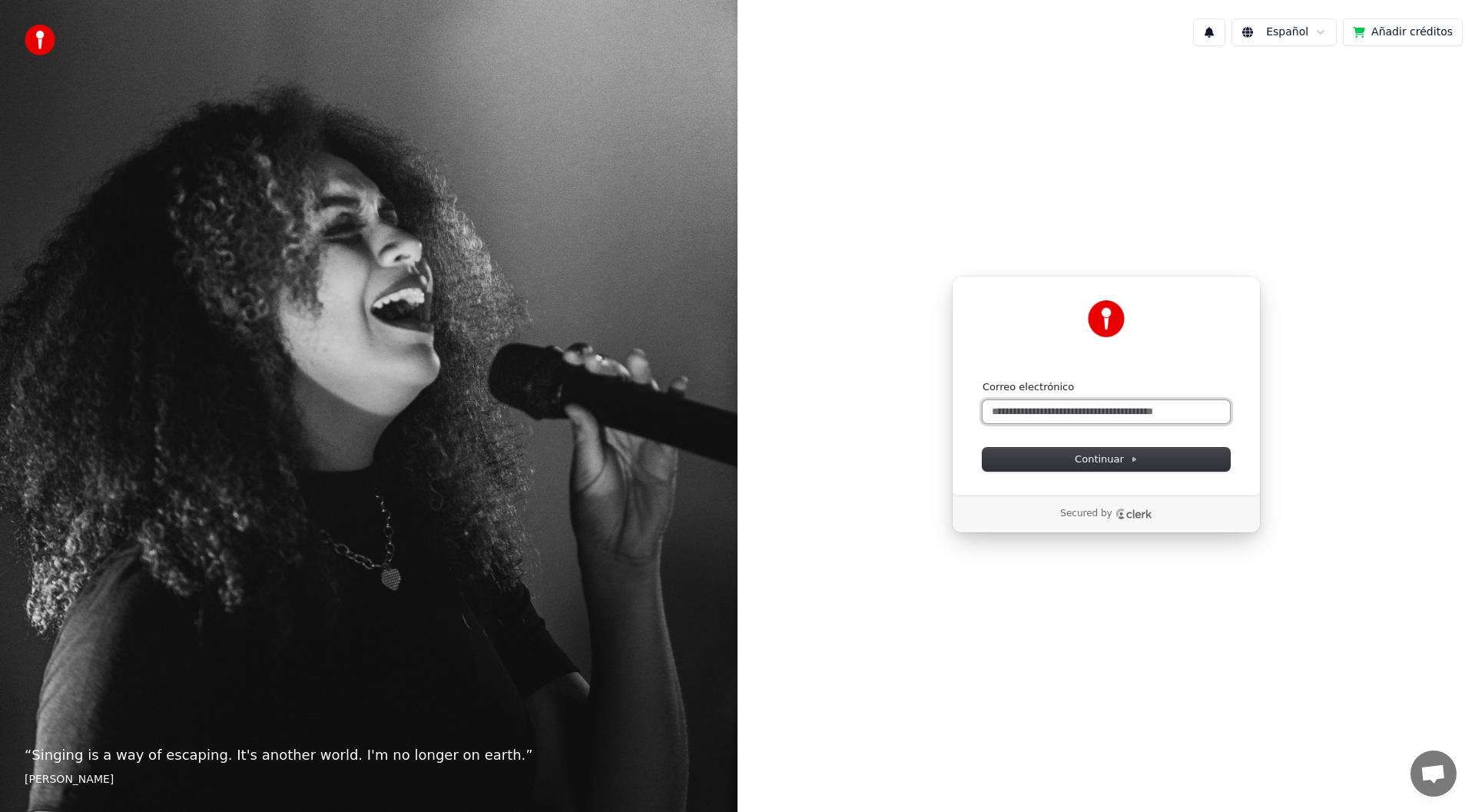
click at [1055, 416] on input "Correo electrónico" at bounding box center [1106, 411] width 247 height 23
click at [1098, 408] on input "Correo electrónico" at bounding box center [1106, 411] width 247 height 23
click at [1069, 413] on input "Correo electrónico" at bounding box center [1106, 411] width 247 height 23
paste input "**********"
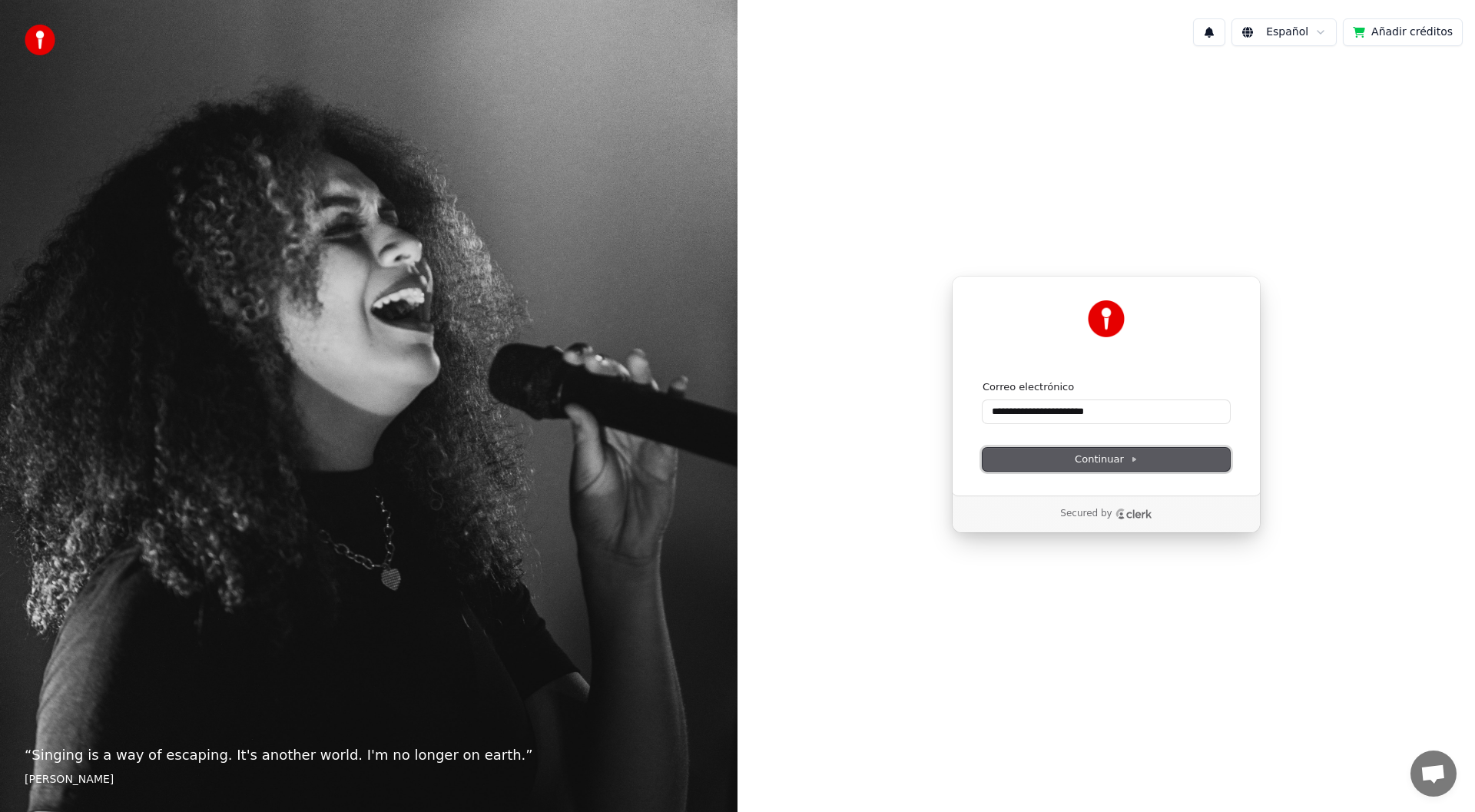
click at [1088, 452] on span "Continuar" at bounding box center [1106, 459] width 63 height 14
click at [990, 457] on button "Continuar" at bounding box center [1106, 458] width 247 height 23
click at [982, 450] on div "**********" at bounding box center [1106, 385] width 309 height 220
click at [1123, 406] on input "**********" at bounding box center [1106, 411] width 247 height 23
click at [1174, 445] on form "**********" at bounding box center [1106, 425] width 247 height 91
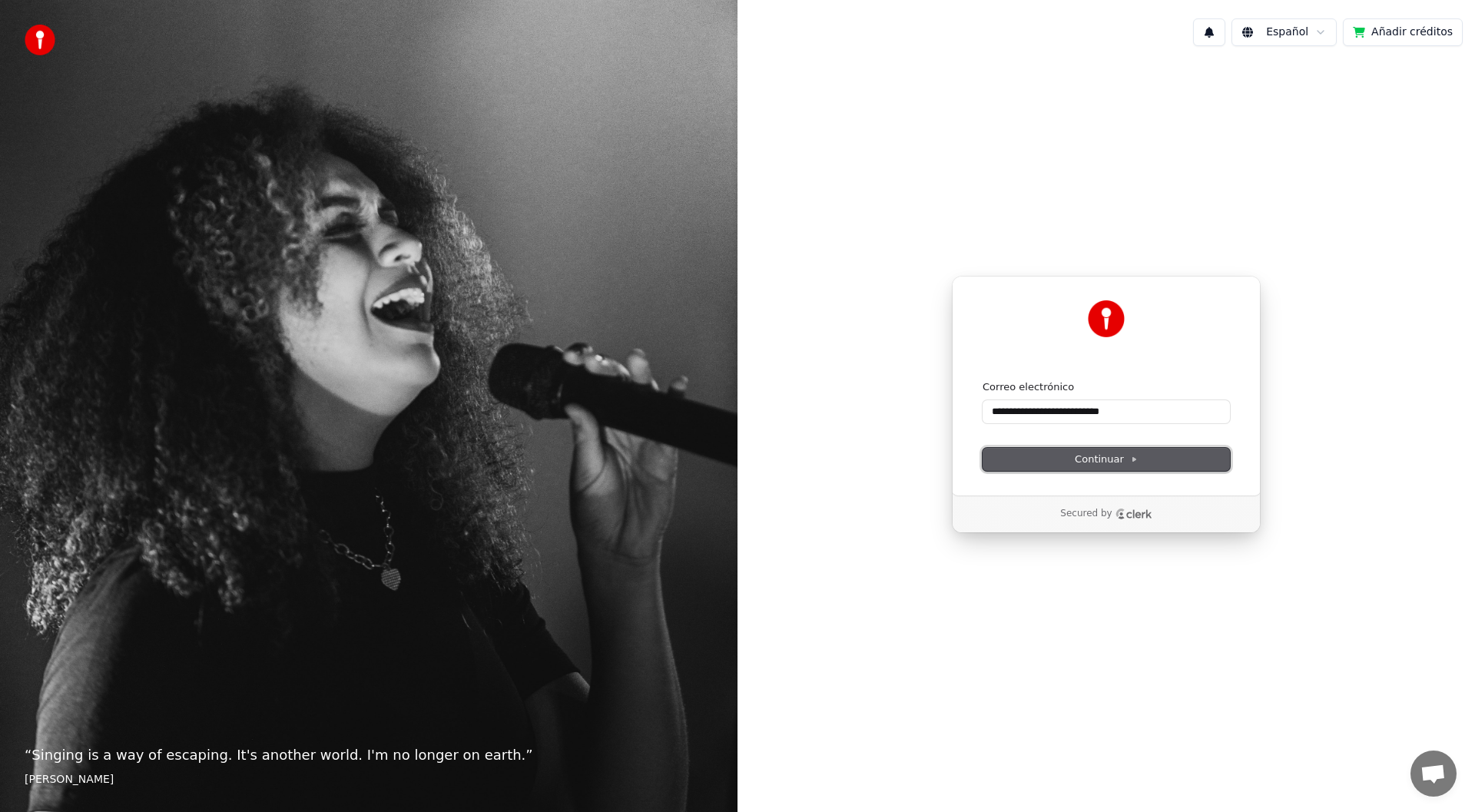
click at [1168, 458] on button "Continuar" at bounding box center [1106, 458] width 247 height 23
type input "**********"
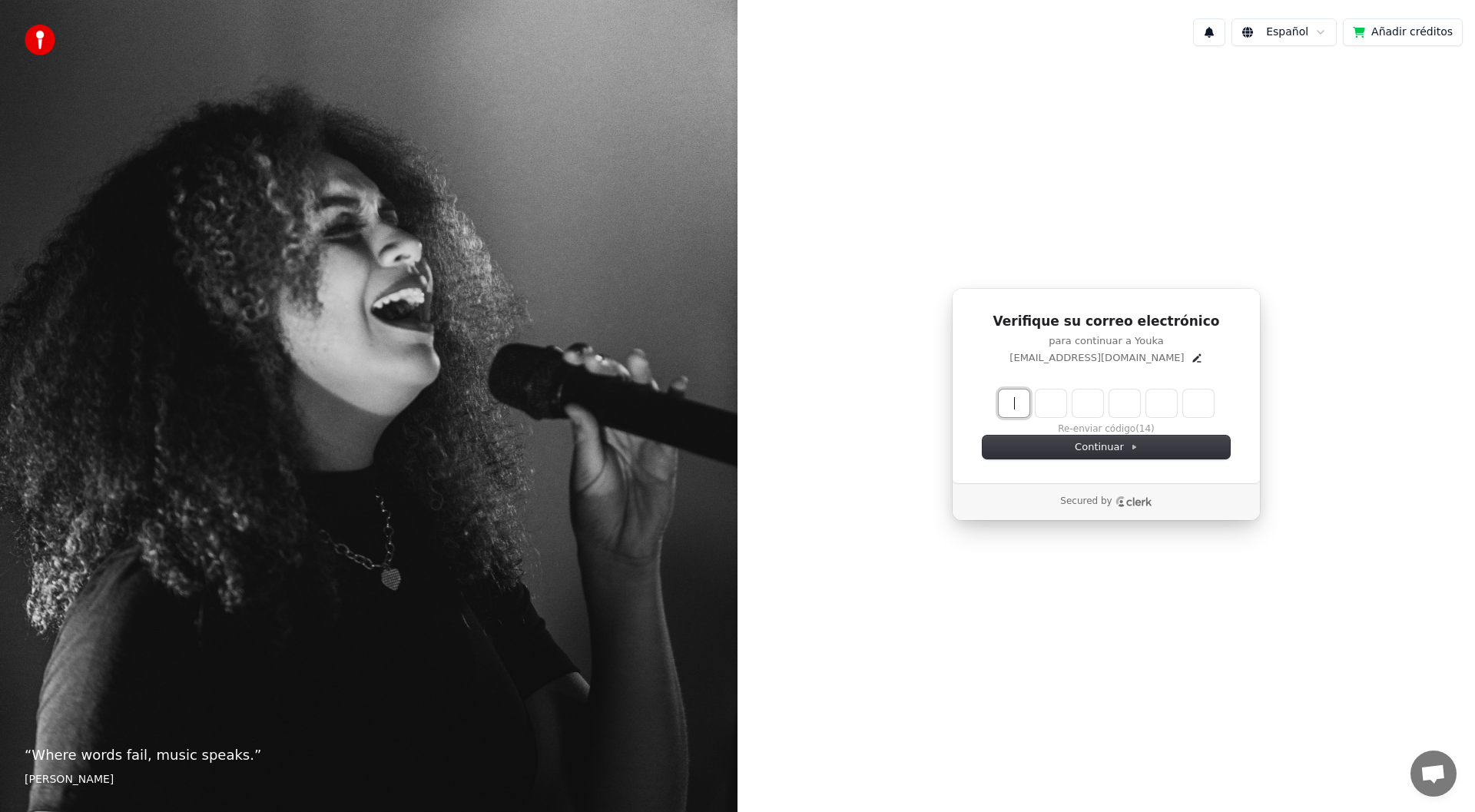
paste input "******"
type input "******"
